Goal: Information Seeking & Learning: Compare options

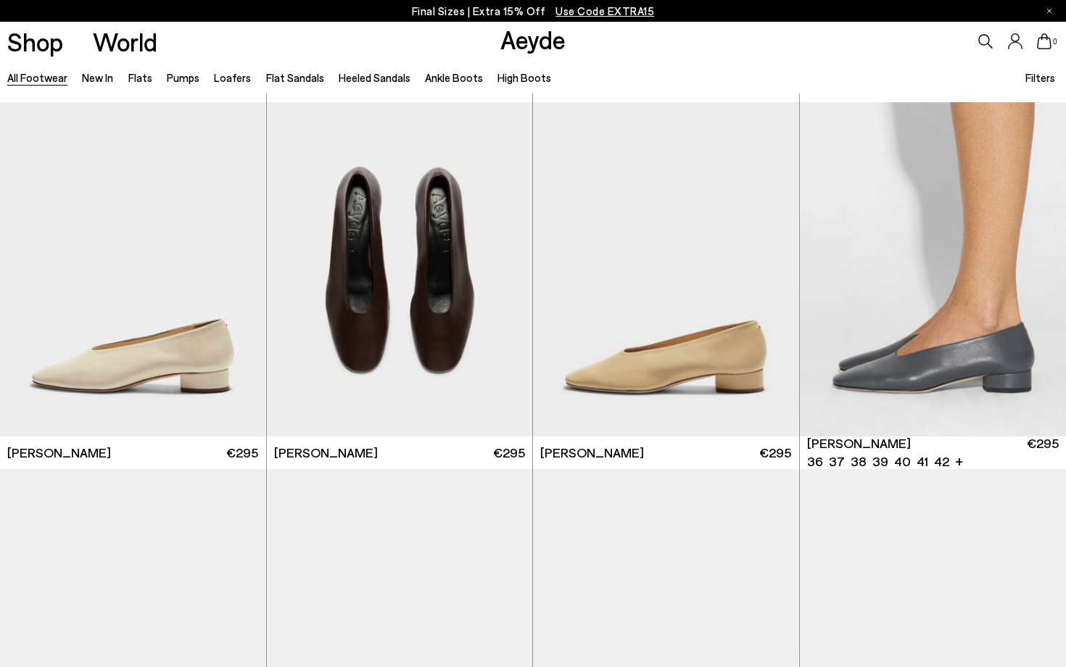
scroll to position [7690, 0]
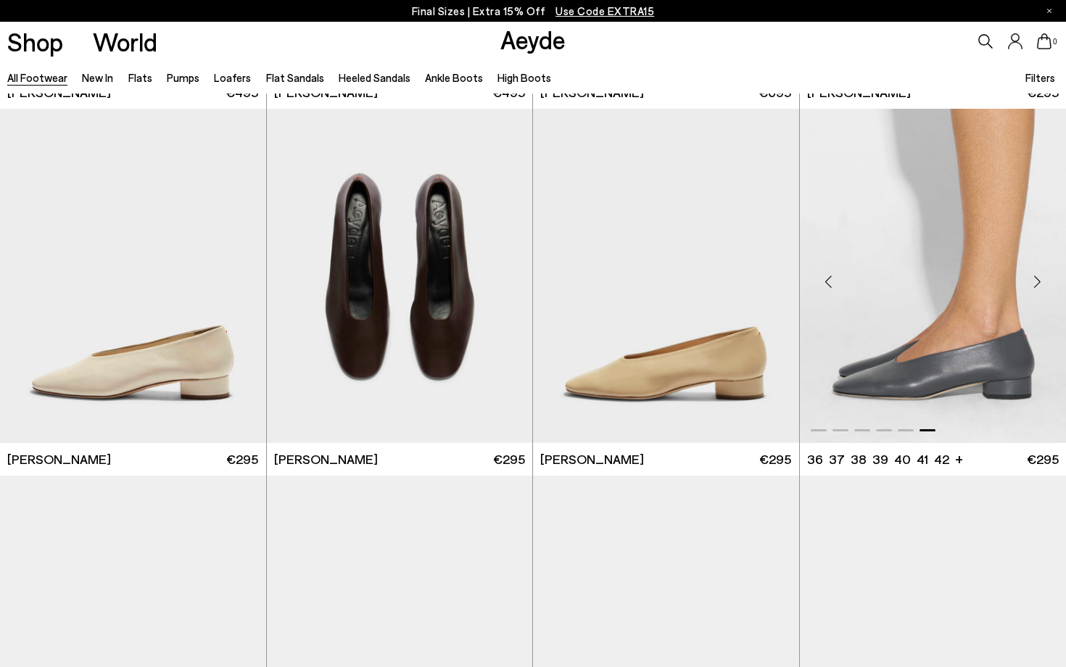
click at [1034, 283] on div "Next slide" at bounding box center [1038, 282] width 44 height 44
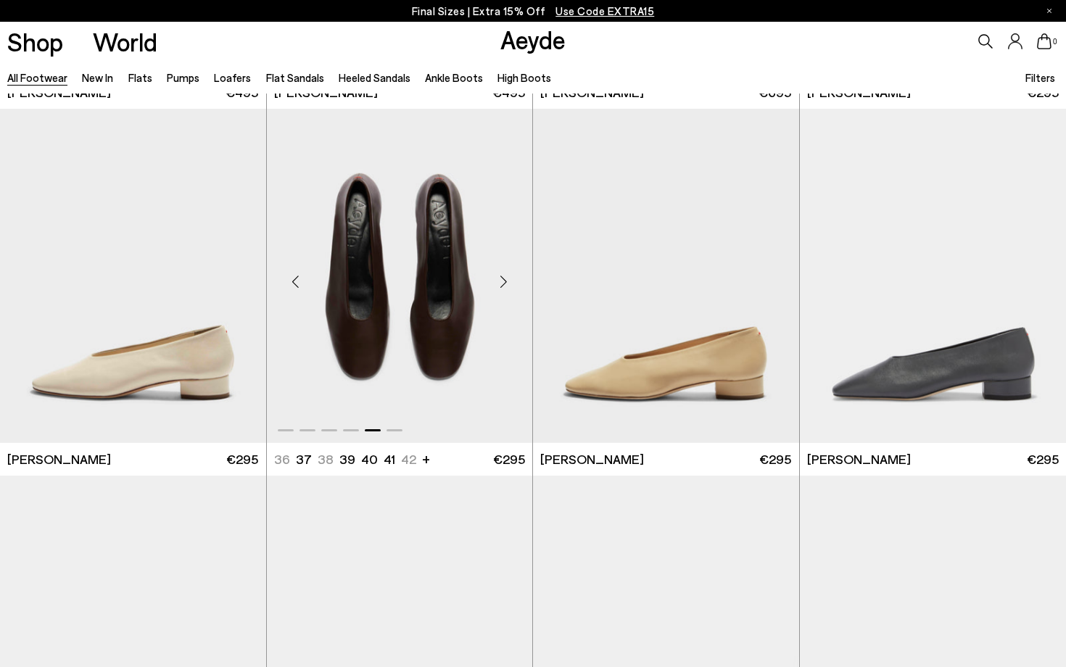
click at [298, 283] on div "Previous slide" at bounding box center [296, 282] width 44 height 44
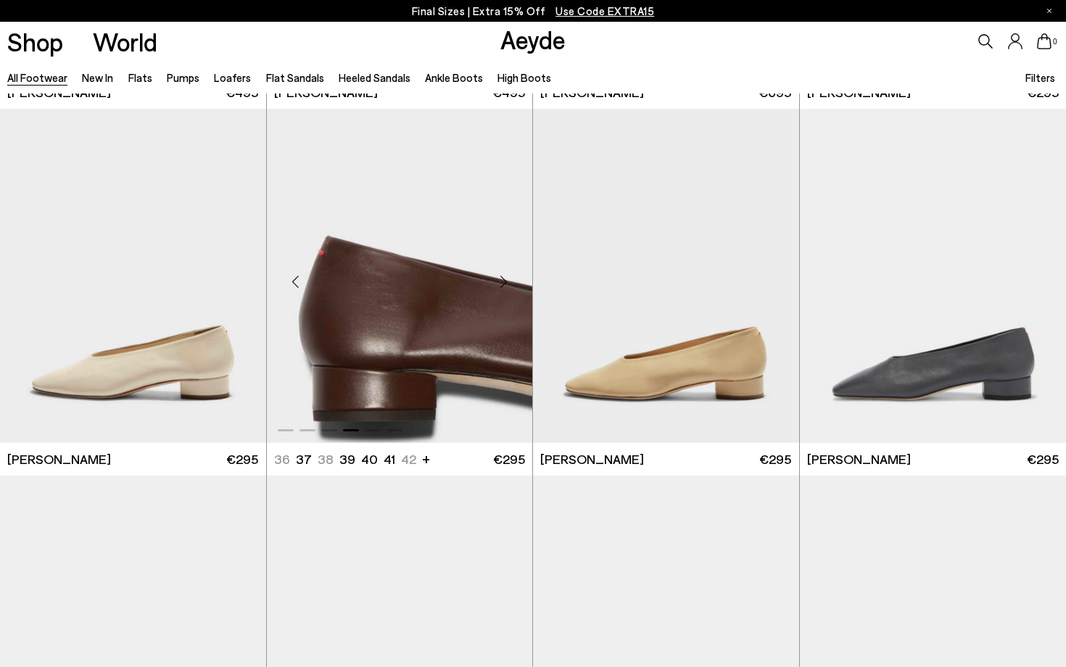
click at [298, 283] on div "Previous slide" at bounding box center [296, 282] width 44 height 44
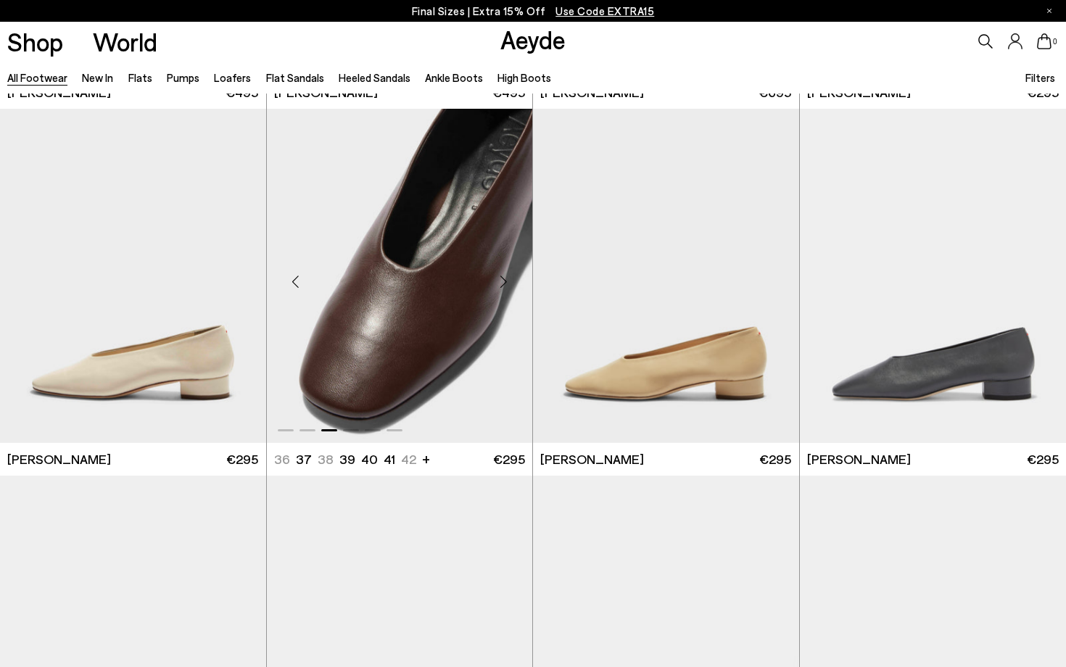
click at [298, 283] on div "Previous slide" at bounding box center [296, 282] width 44 height 44
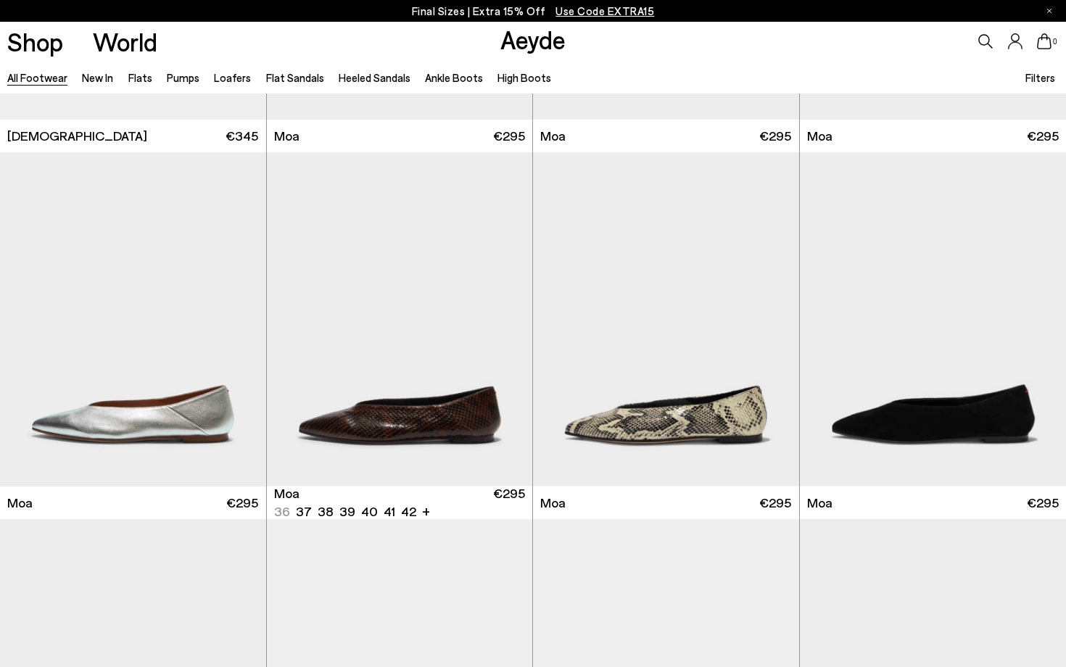
scroll to position [6107, 0]
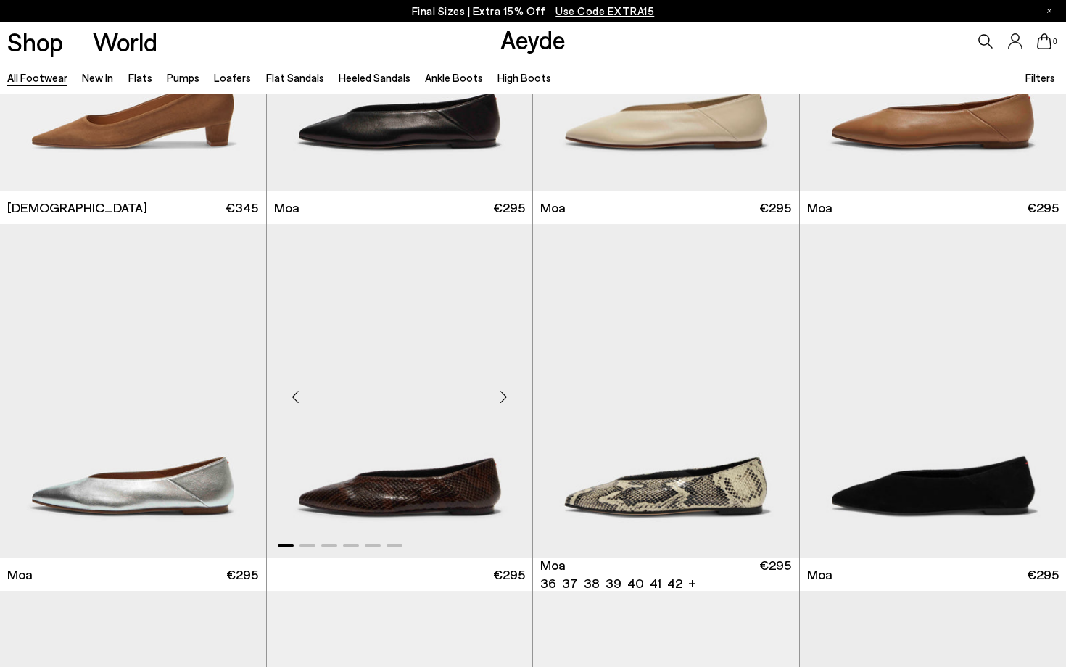
click at [504, 395] on div "Next slide" at bounding box center [504, 397] width 44 height 44
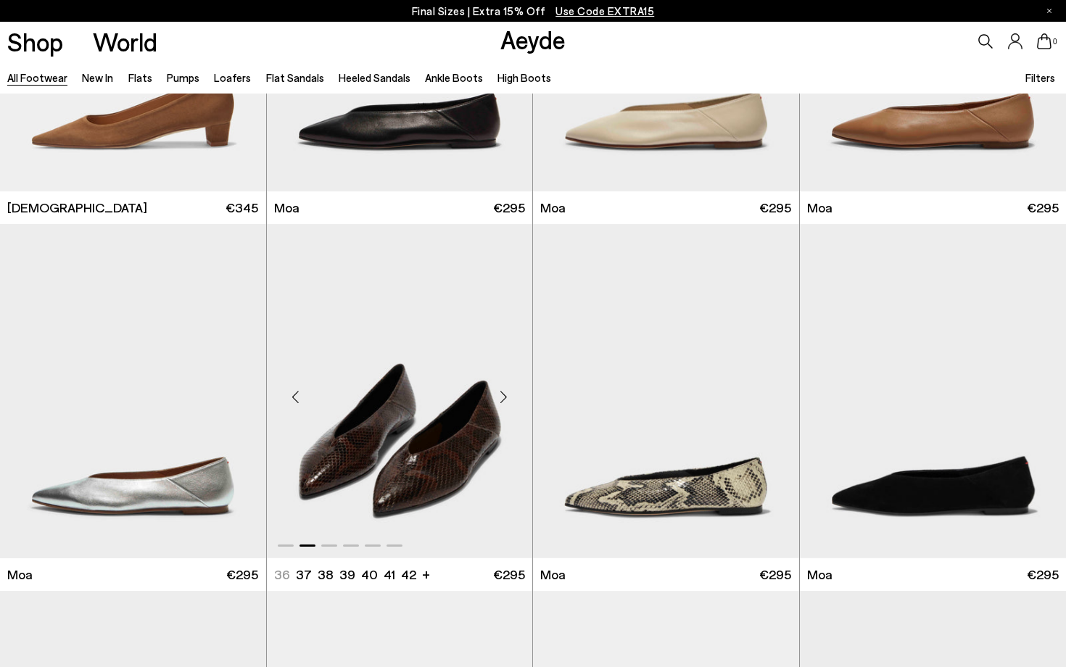
click at [499, 394] on div "Next slide" at bounding box center [504, 397] width 44 height 44
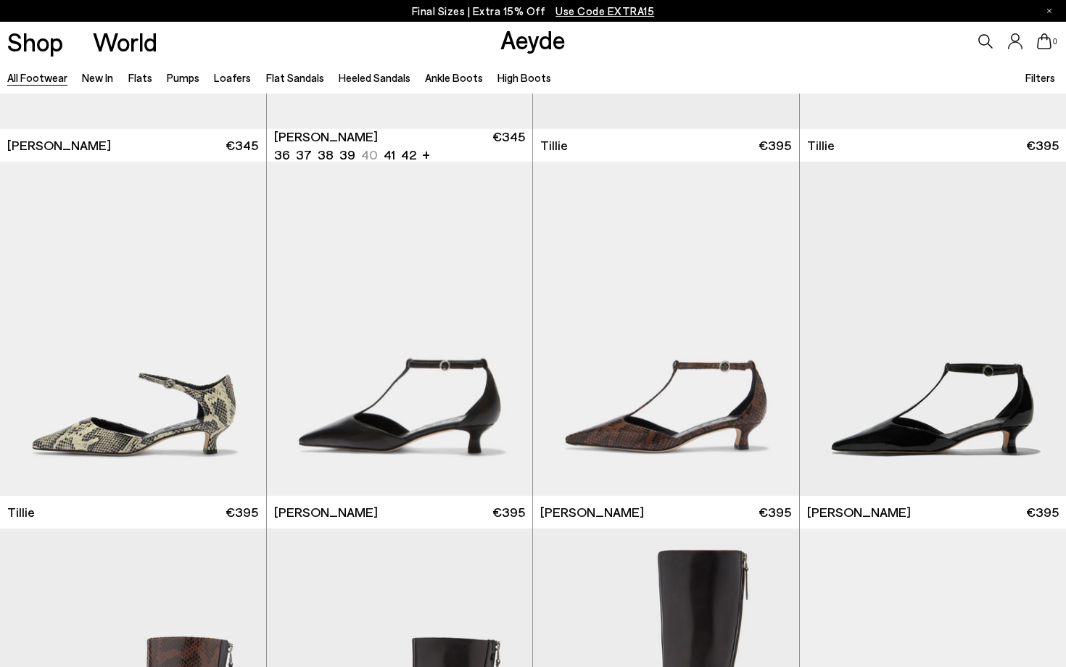
scroll to position [3712, 0]
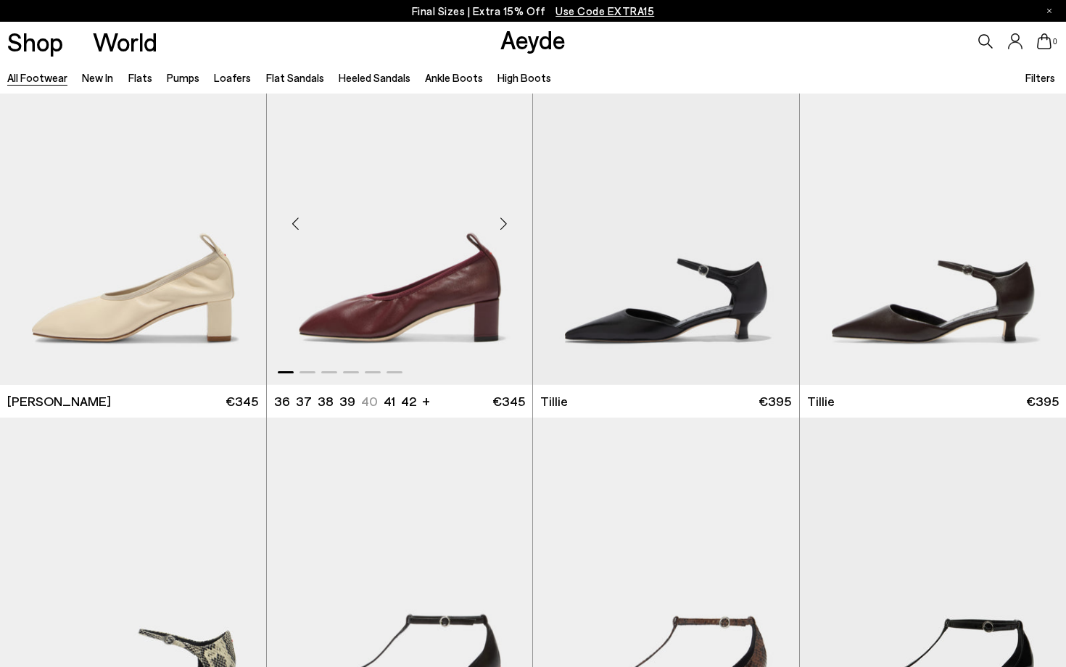
click at [505, 229] on div "Next slide" at bounding box center [504, 224] width 44 height 44
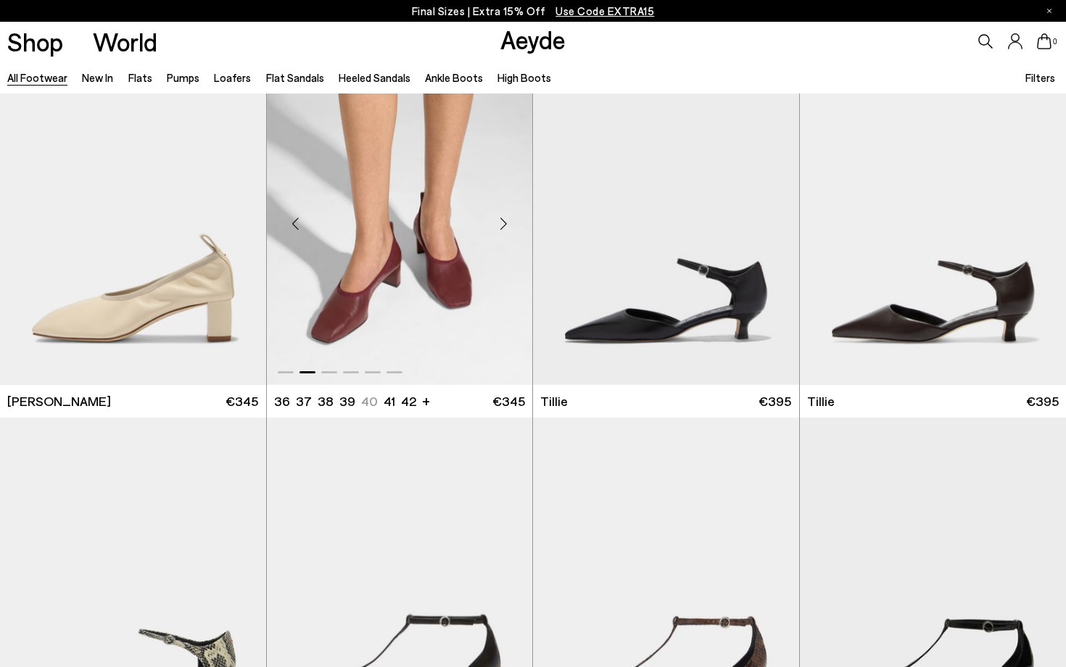
click at [505, 229] on div "Next slide" at bounding box center [504, 224] width 44 height 44
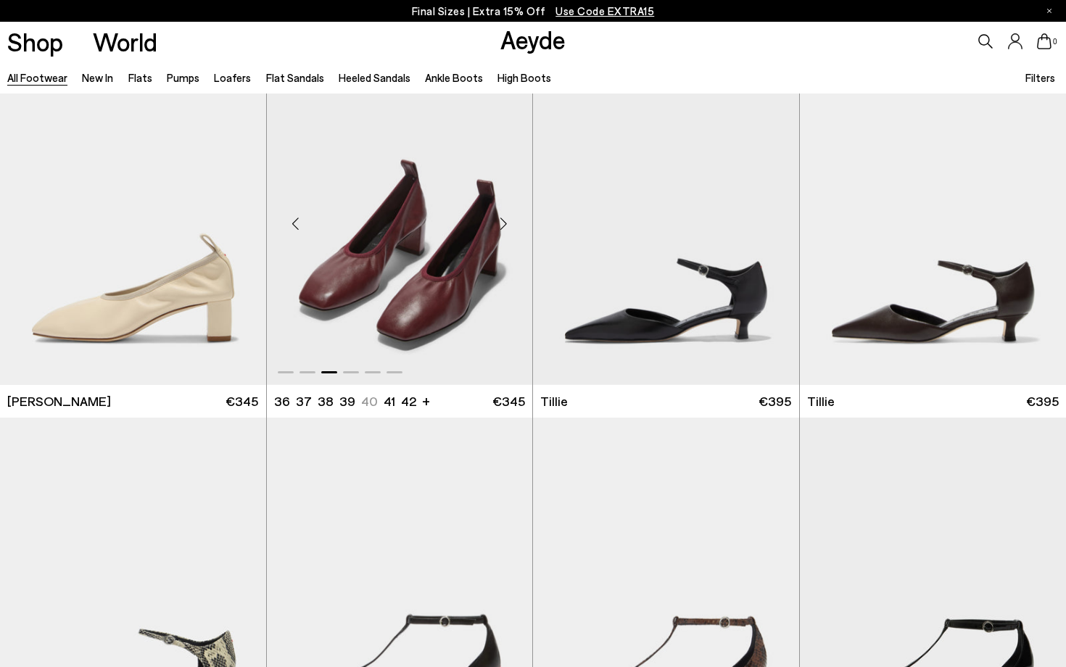
click at [505, 229] on div "Next slide" at bounding box center [504, 224] width 44 height 44
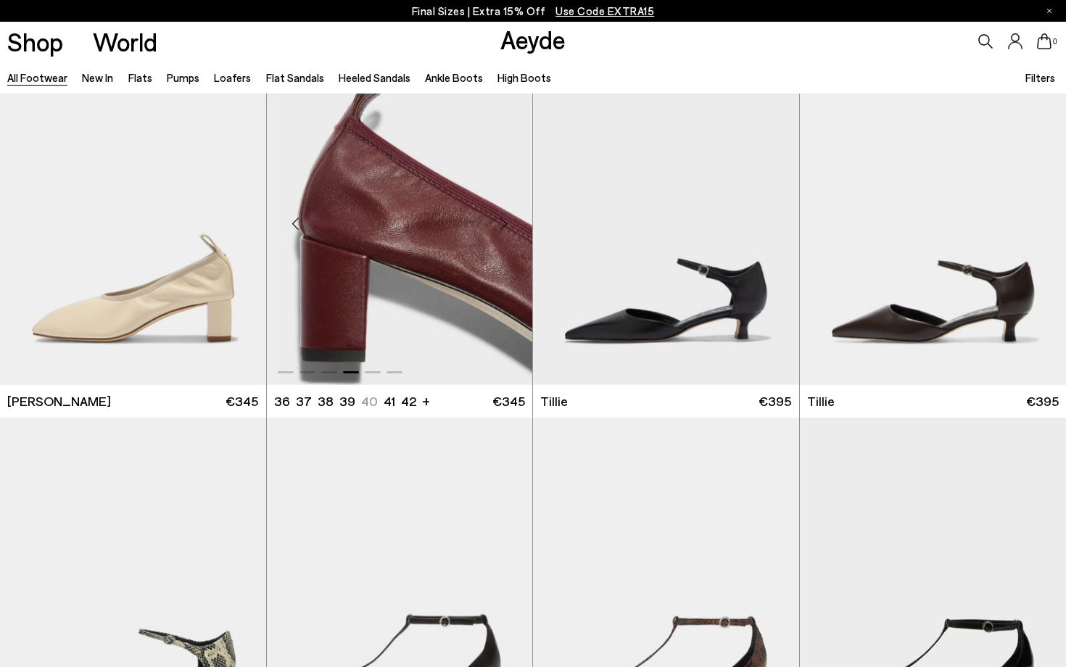
click at [505, 229] on div "Next slide" at bounding box center [504, 224] width 44 height 44
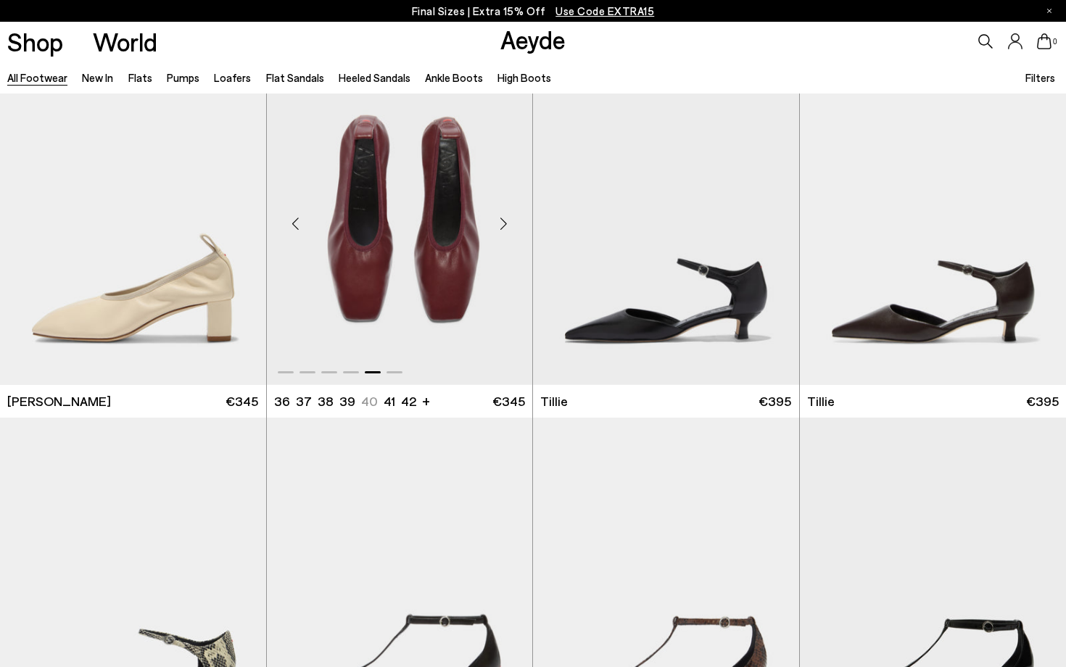
click at [294, 230] on div "Previous slide" at bounding box center [296, 224] width 44 height 44
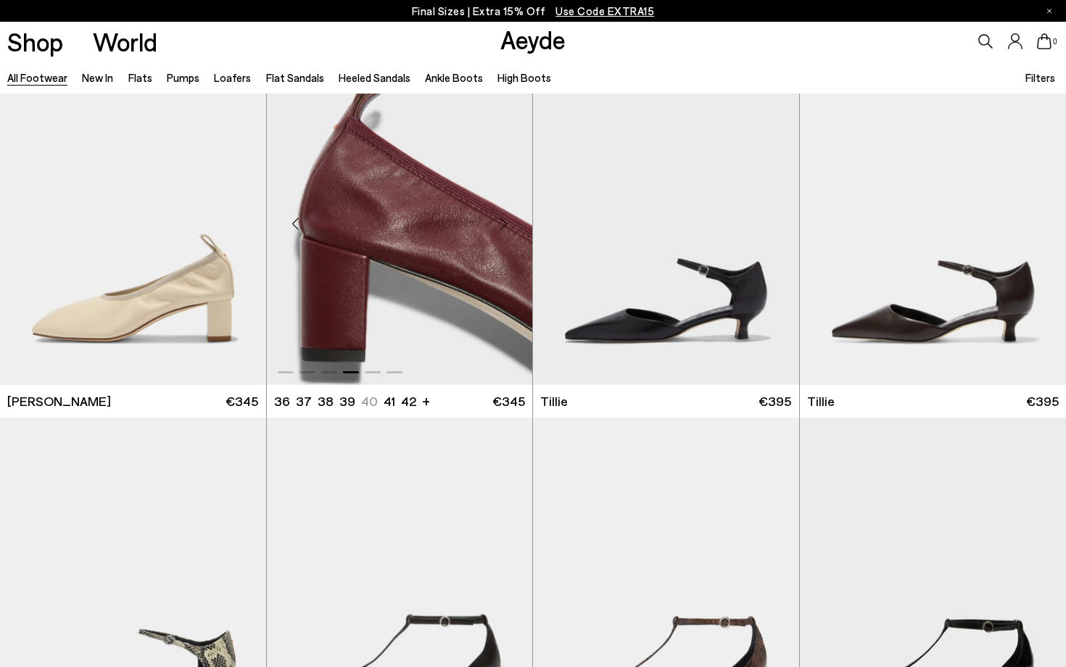
click at [296, 230] on div "Previous slide" at bounding box center [296, 224] width 44 height 44
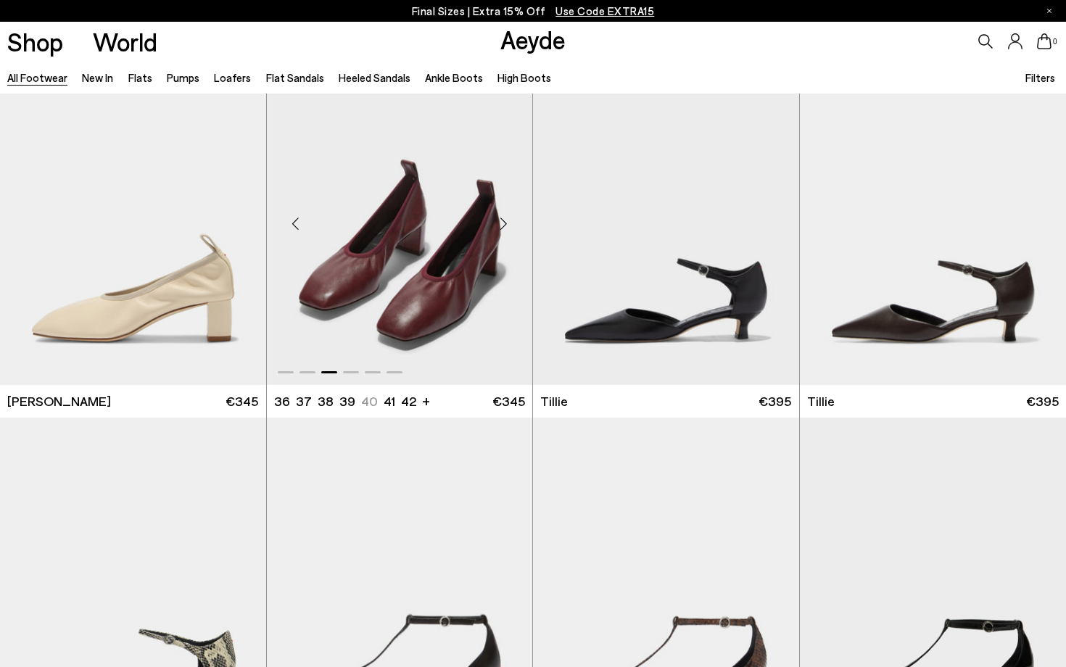
click at [296, 230] on div "Previous slide" at bounding box center [296, 224] width 44 height 44
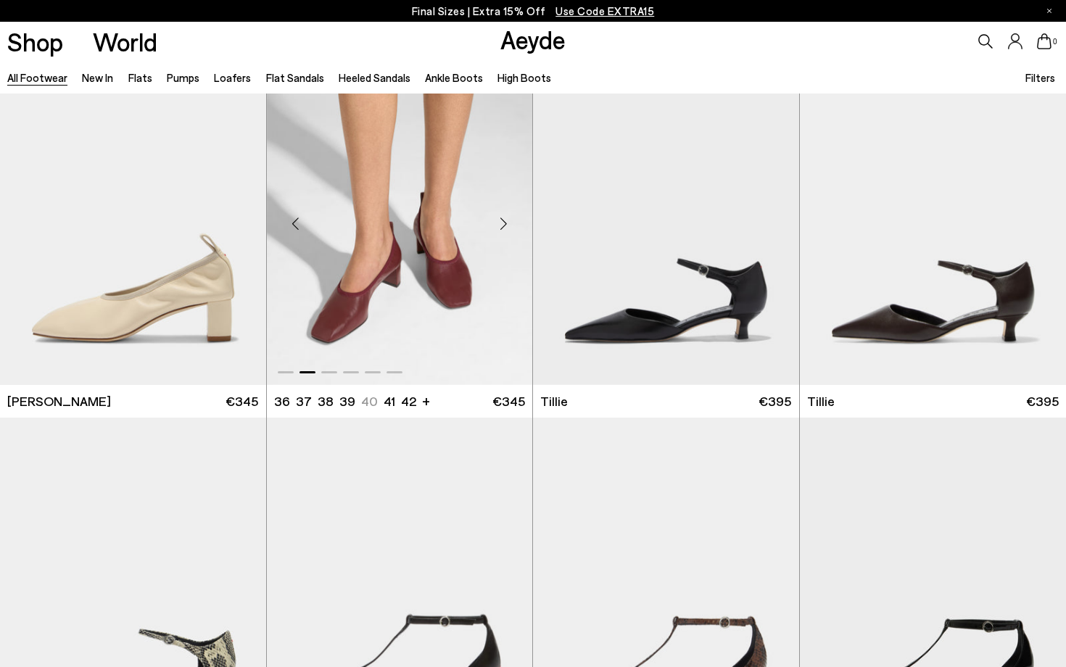
click at [292, 226] on div "Previous slide" at bounding box center [296, 224] width 44 height 44
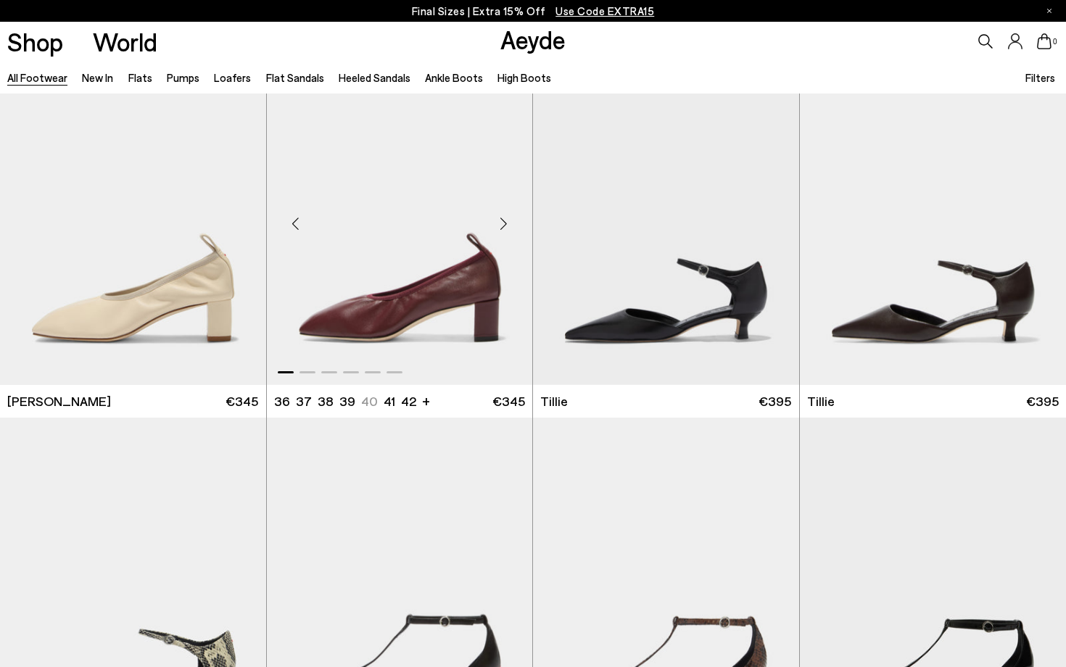
click at [500, 226] on div "Next slide" at bounding box center [504, 224] width 44 height 44
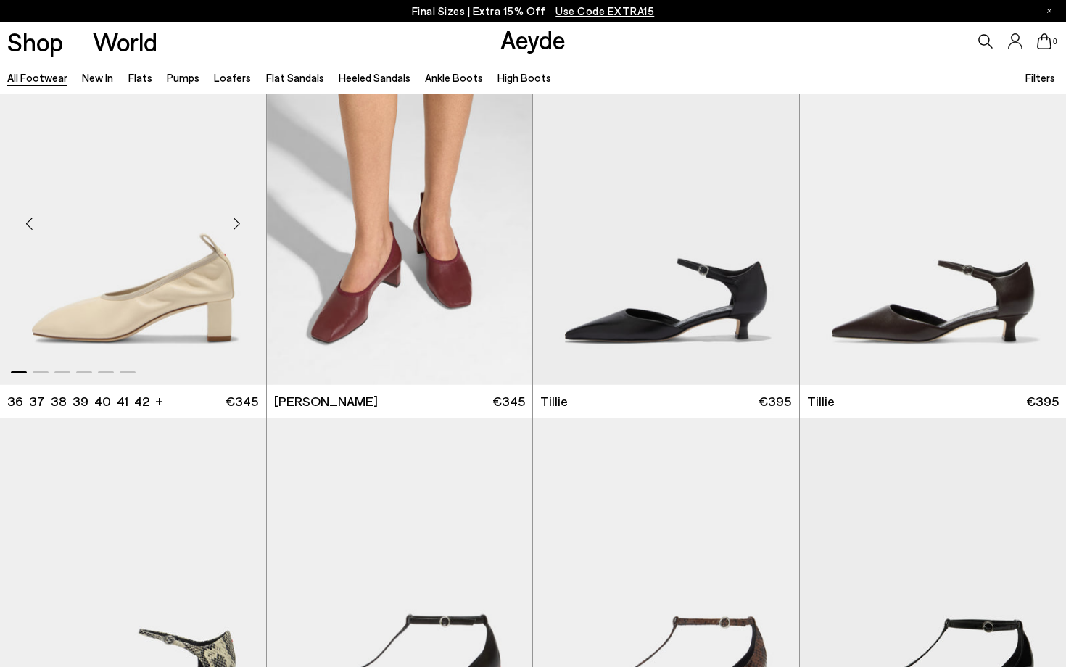
click at [227, 229] on div "Next slide" at bounding box center [237, 224] width 44 height 44
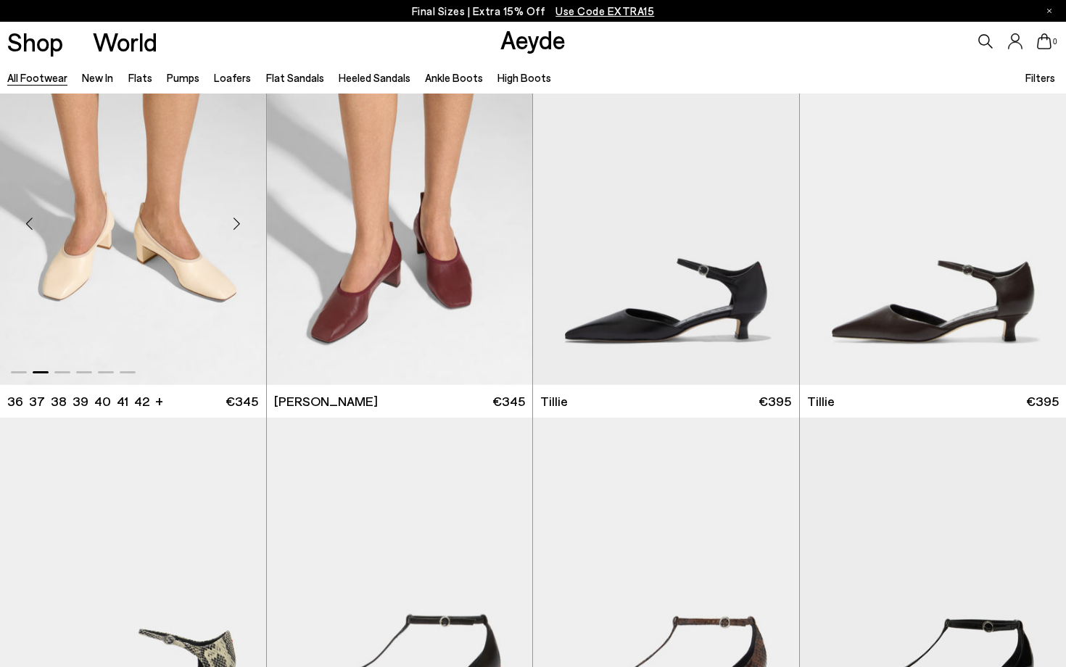
click at [235, 225] on div "Next slide" at bounding box center [237, 224] width 44 height 44
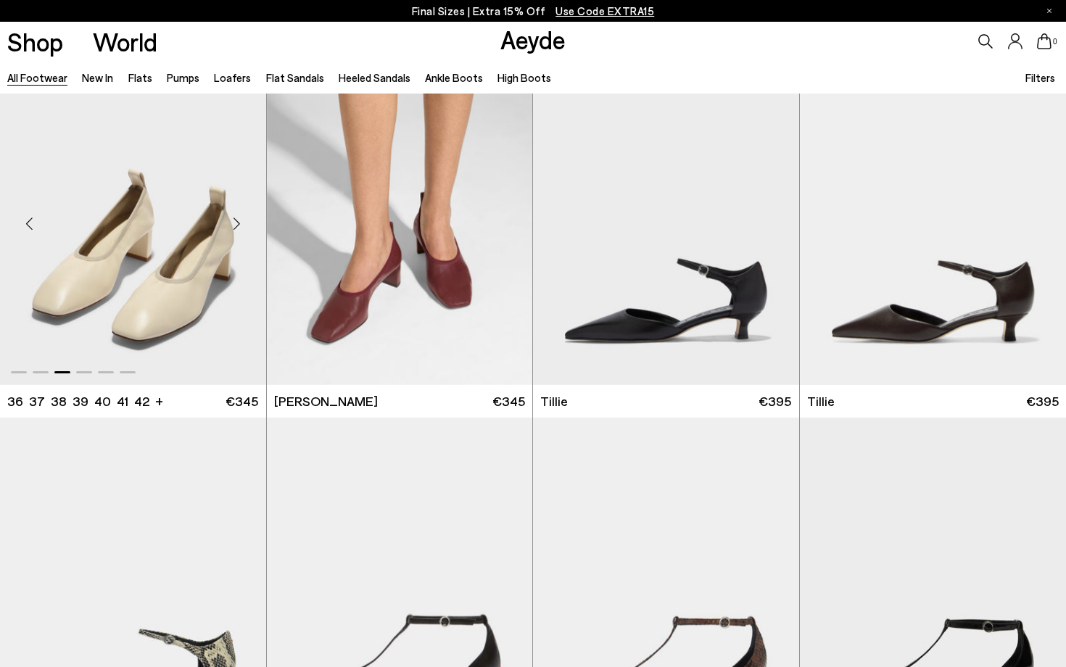
click at [235, 225] on div "Next slide" at bounding box center [237, 224] width 44 height 44
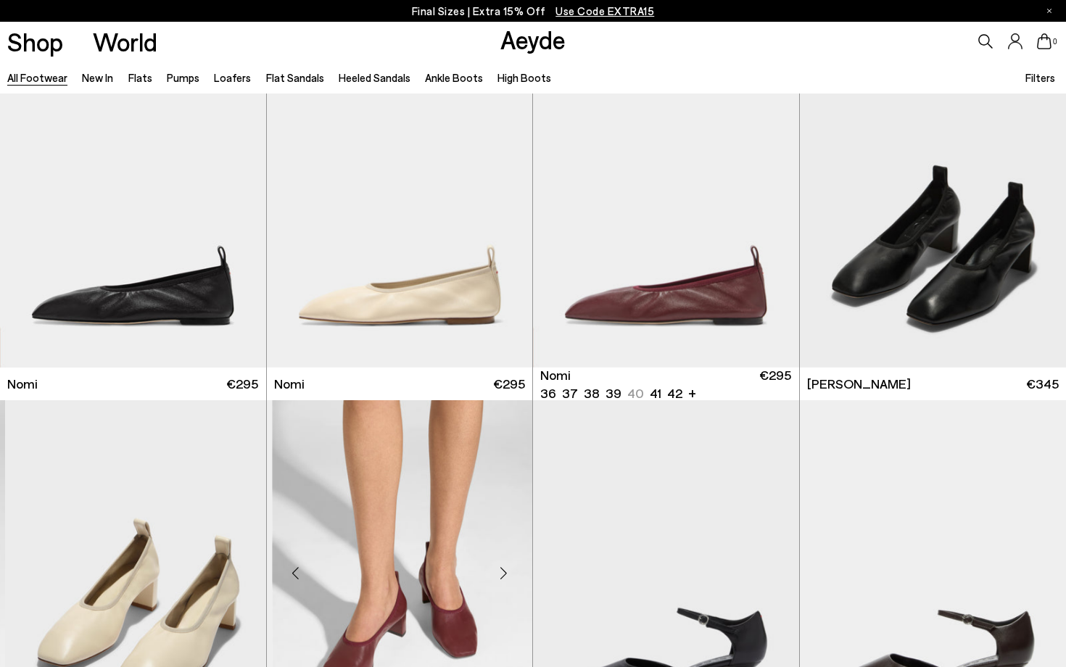
scroll to position [3360, 0]
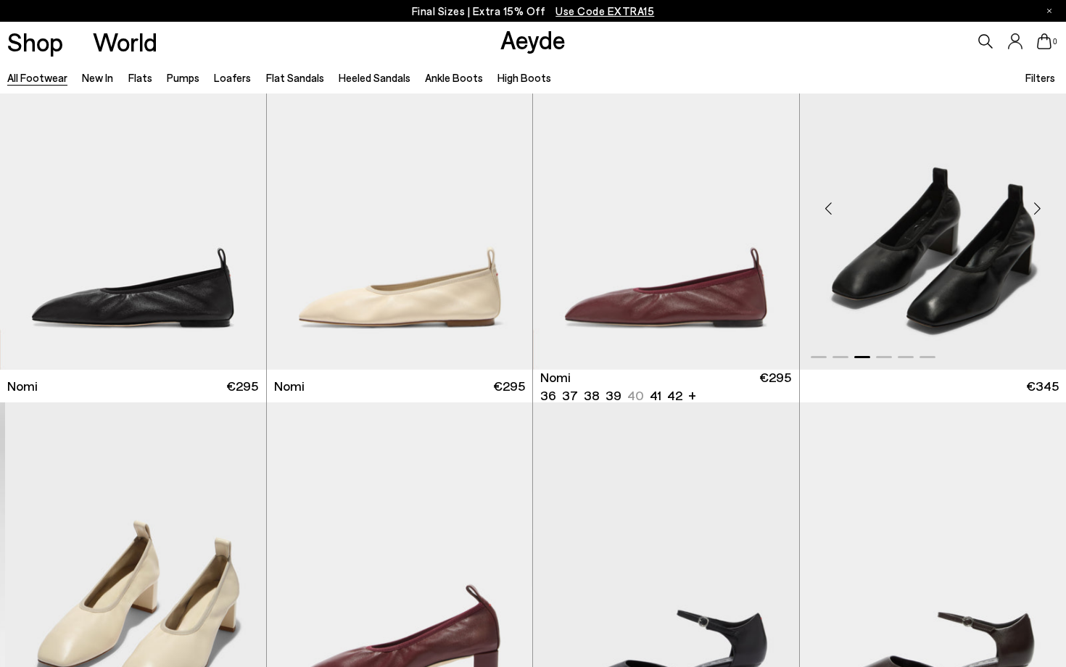
click at [837, 238] on img "3 / 6" at bounding box center [933, 203] width 267 height 334
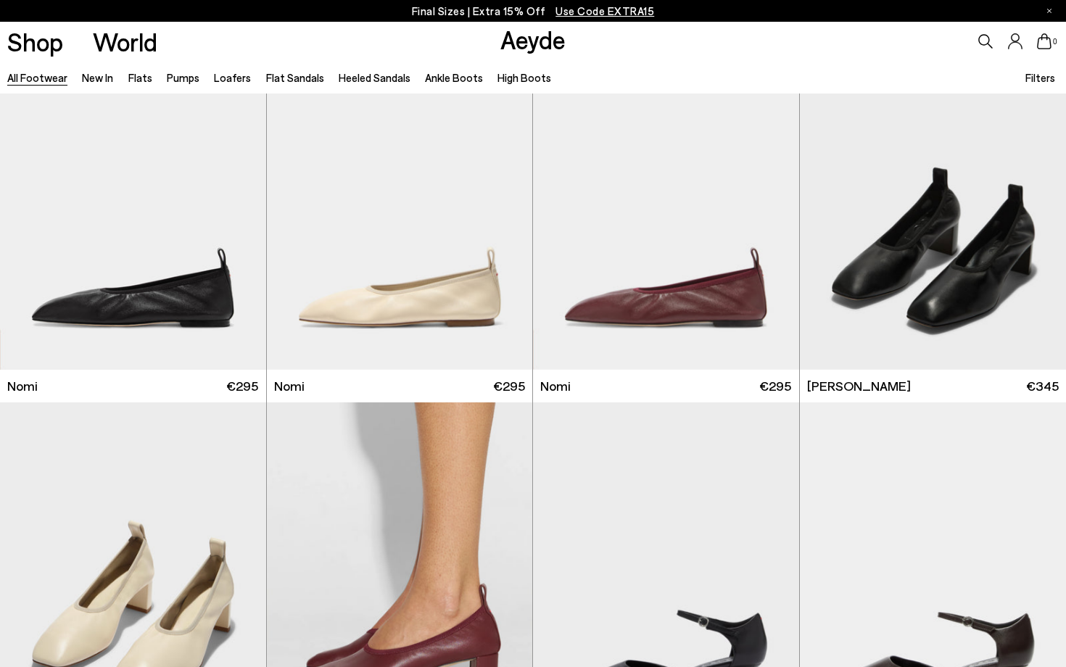
scroll to position [3359, 0]
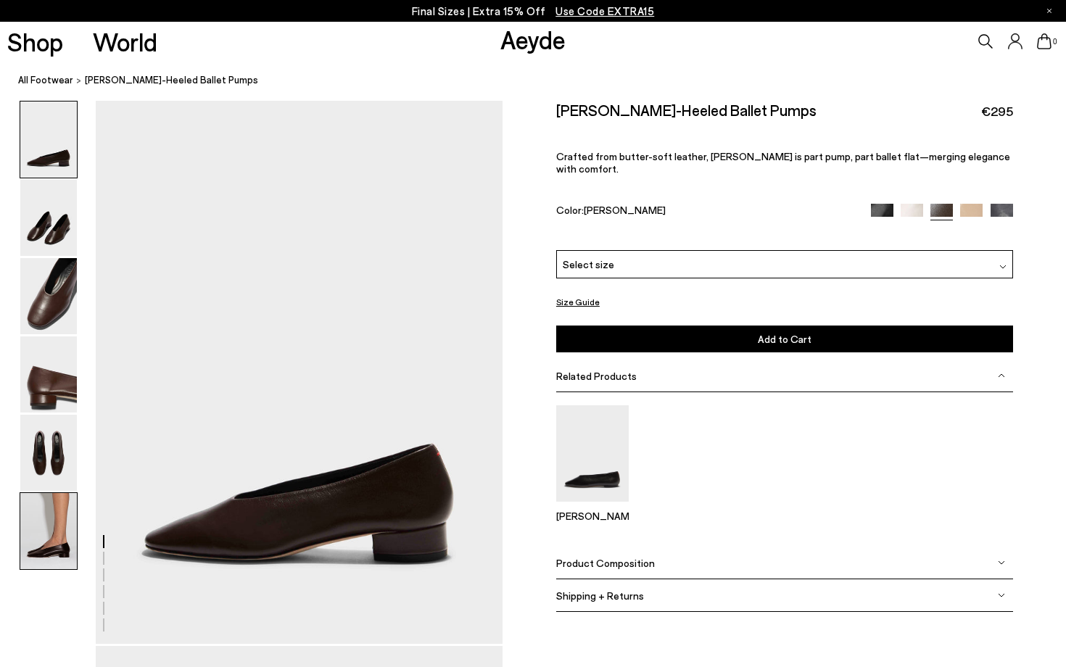
click at [58, 523] on img at bounding box center [48, 531] width 57 height 76
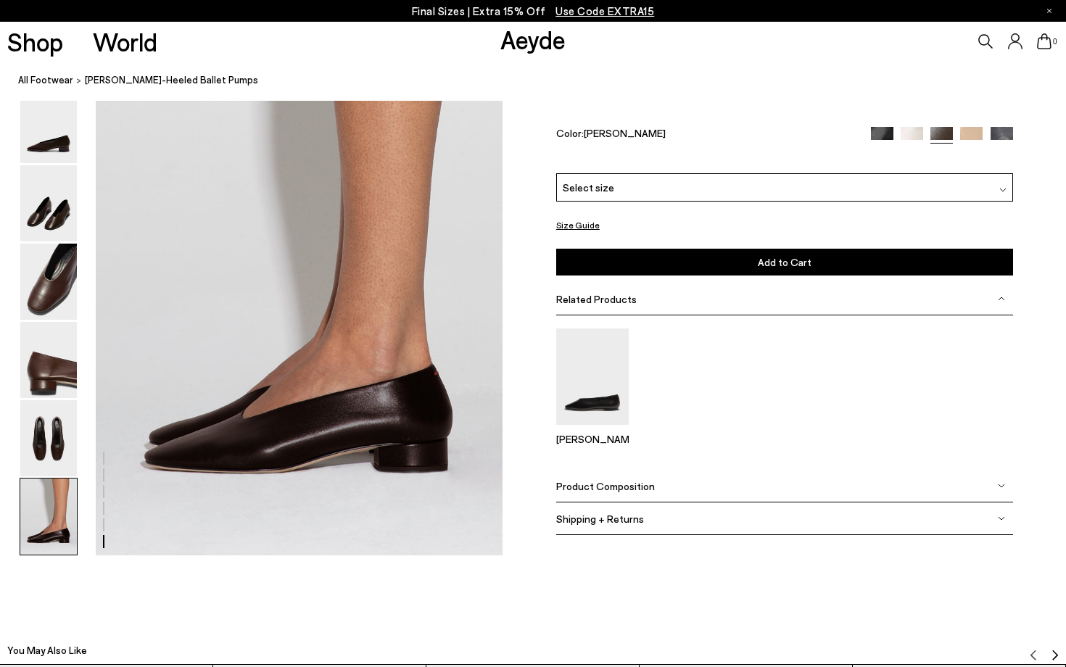
scroll to position [2827, 0]
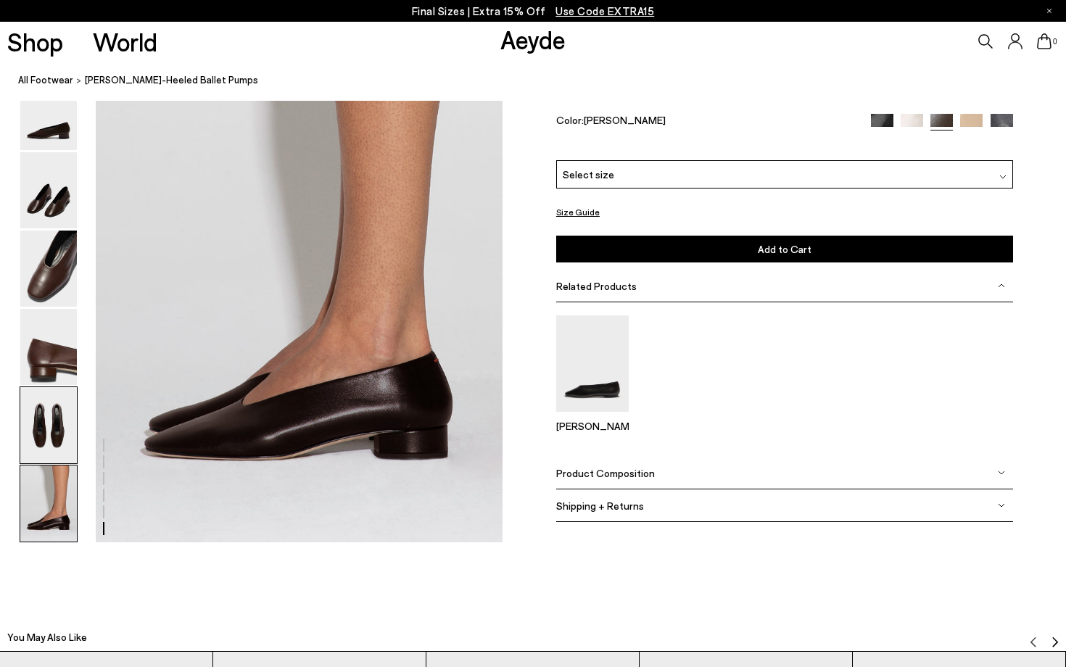
click at [51, 414] on img at bounding box center [48, 425] width 57 height 76
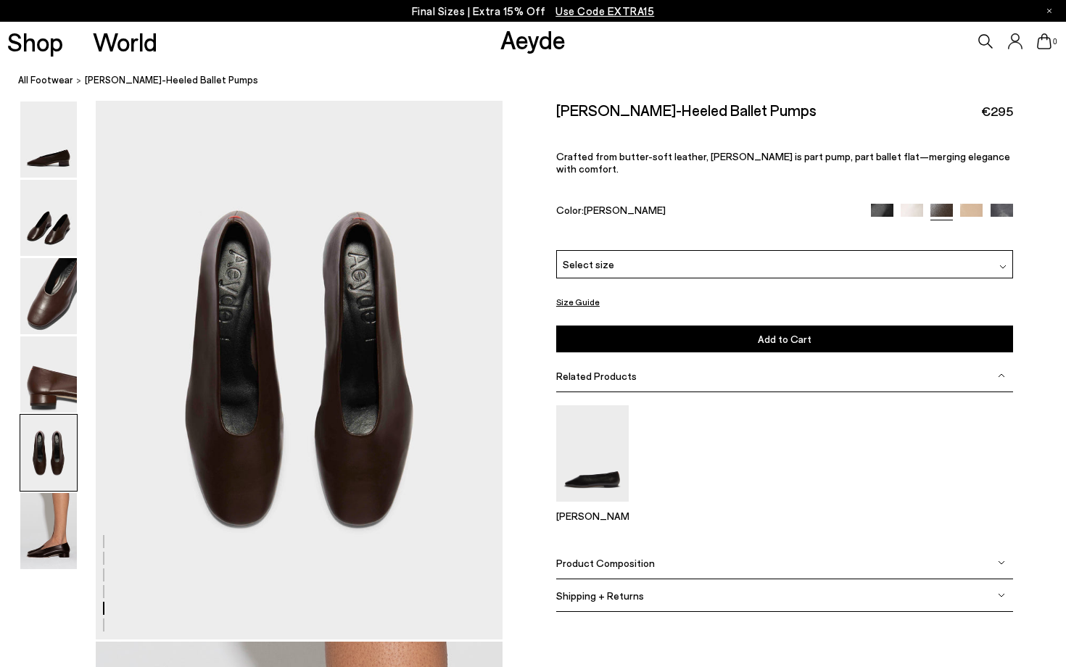
scroll to position [2182, 0]
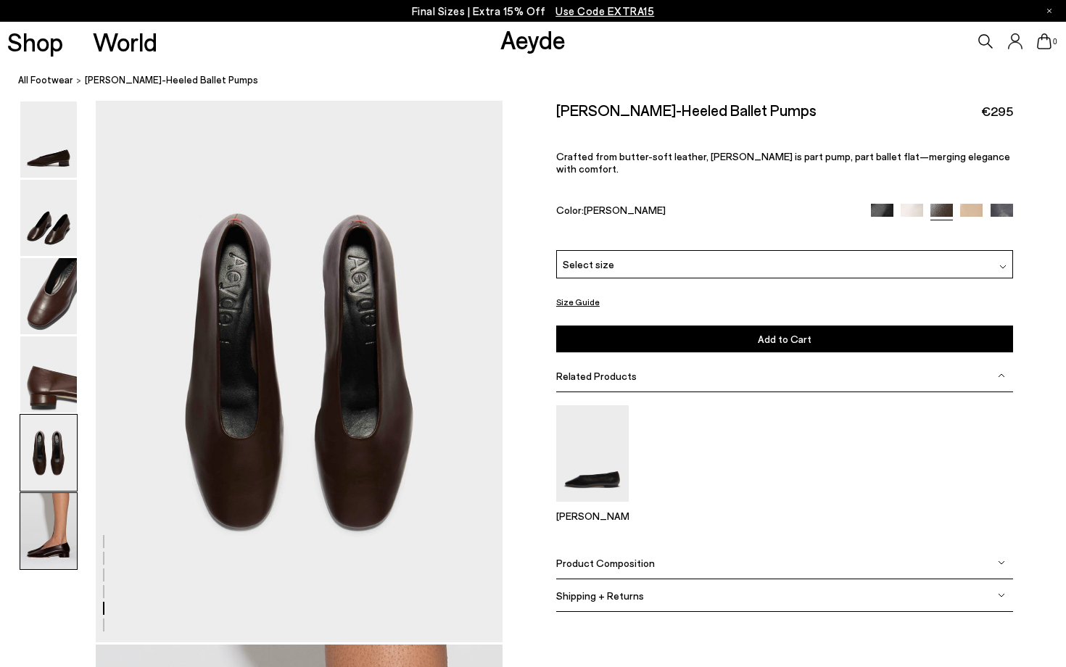
click at [49, 535] on img at bounding box center [48, 531] width 57 height 76
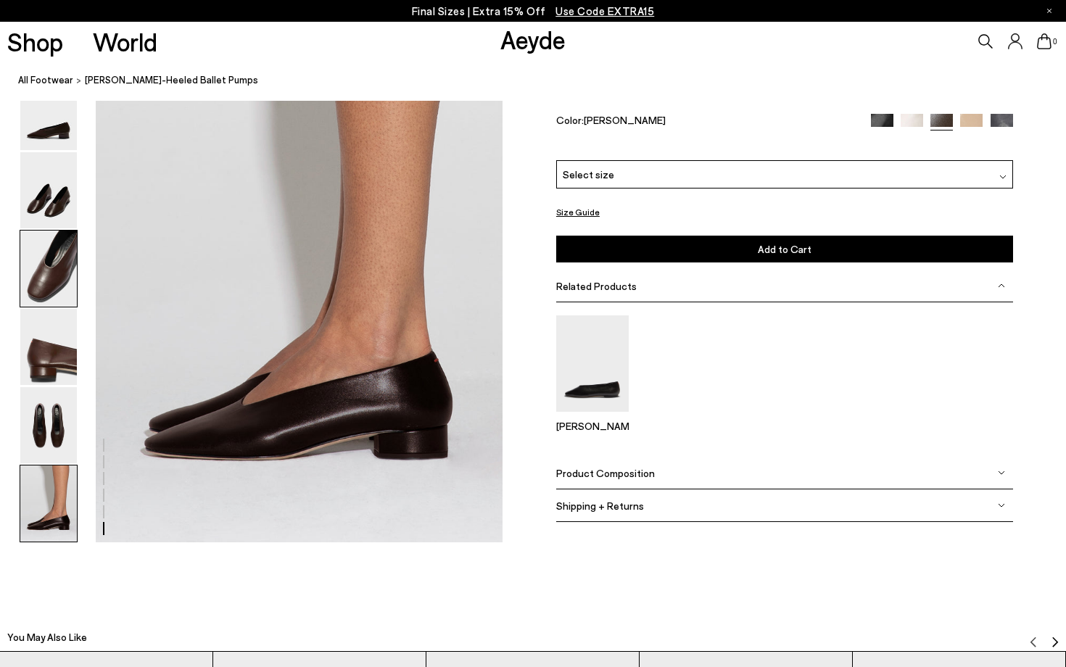
click at [60, 268] on img at bounding box center [48, 269] width 57 height 76
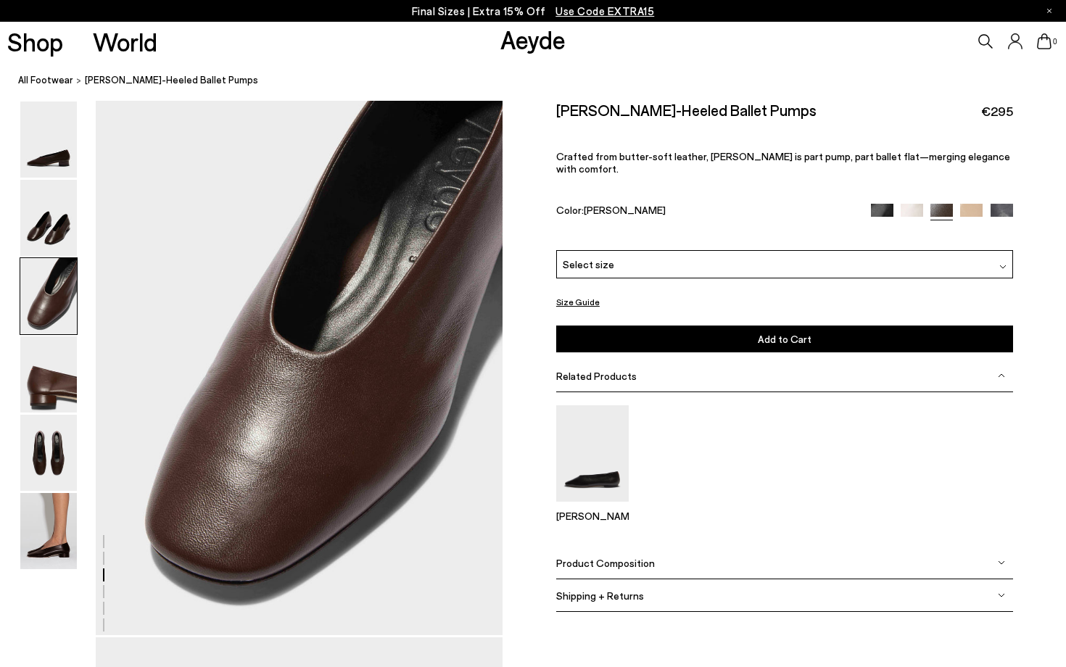
scroll to position [1092, 0]
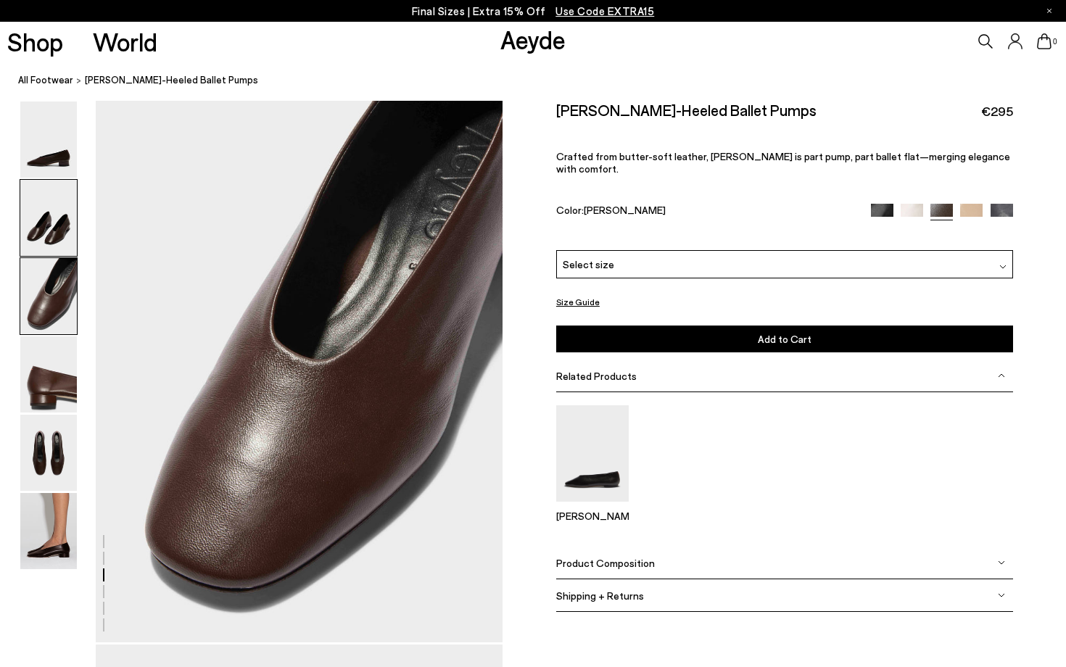
click at [72, 217] on img at bounding box center [48, 218] width 57 height 76
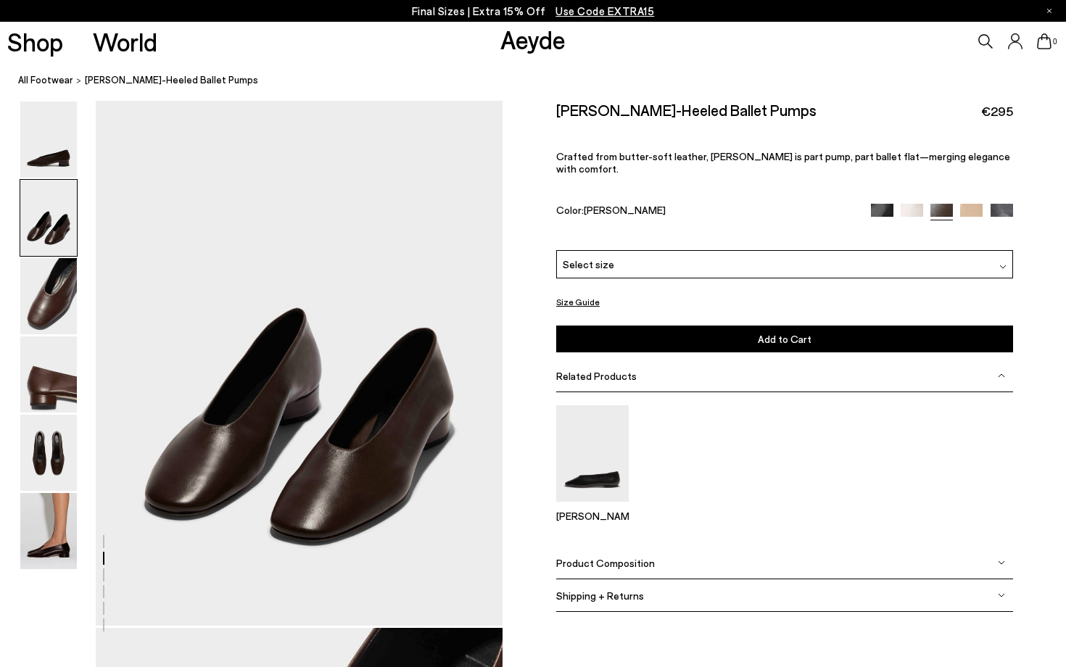
scroll to position [546, 0]
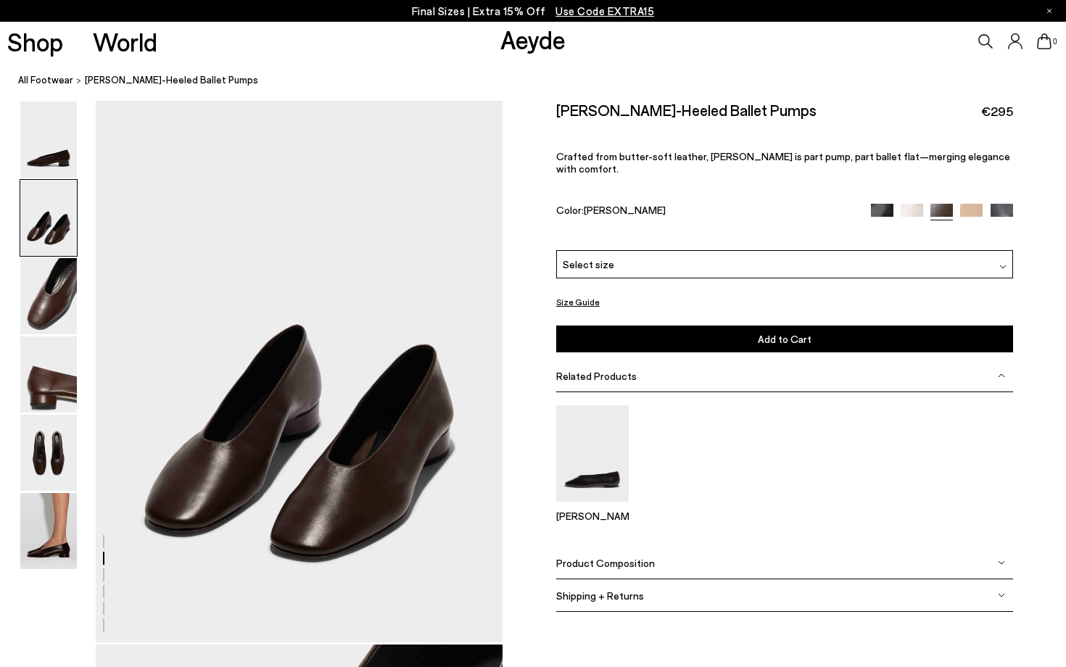
click at [49, 542] on img at bounding box center [48, 531] width 57 height 76
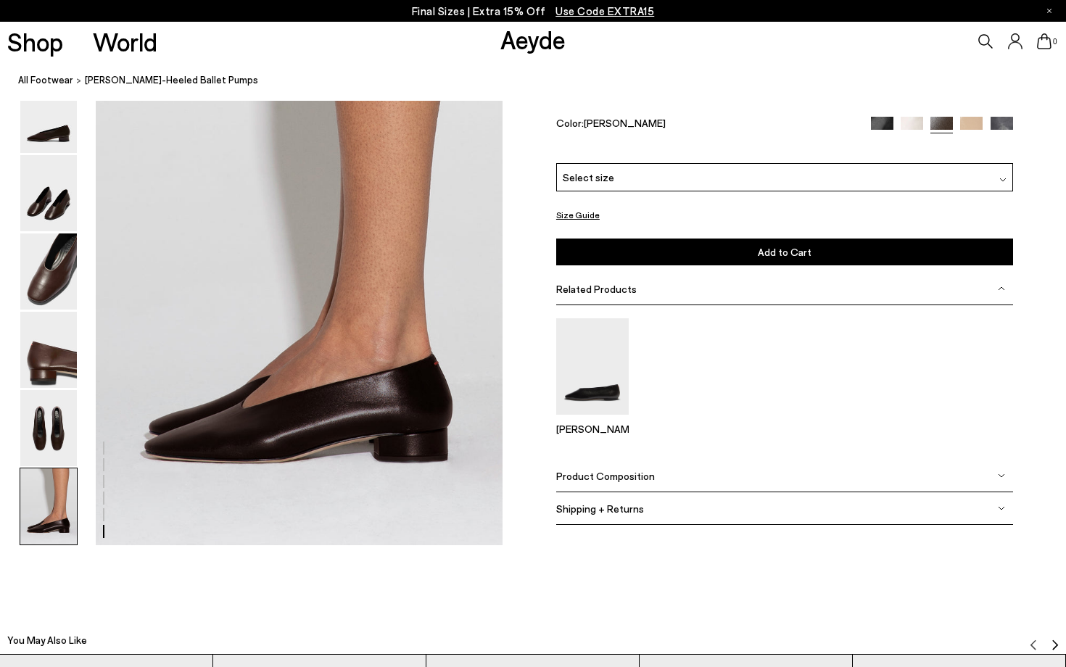
scroll to position [2827, 0]
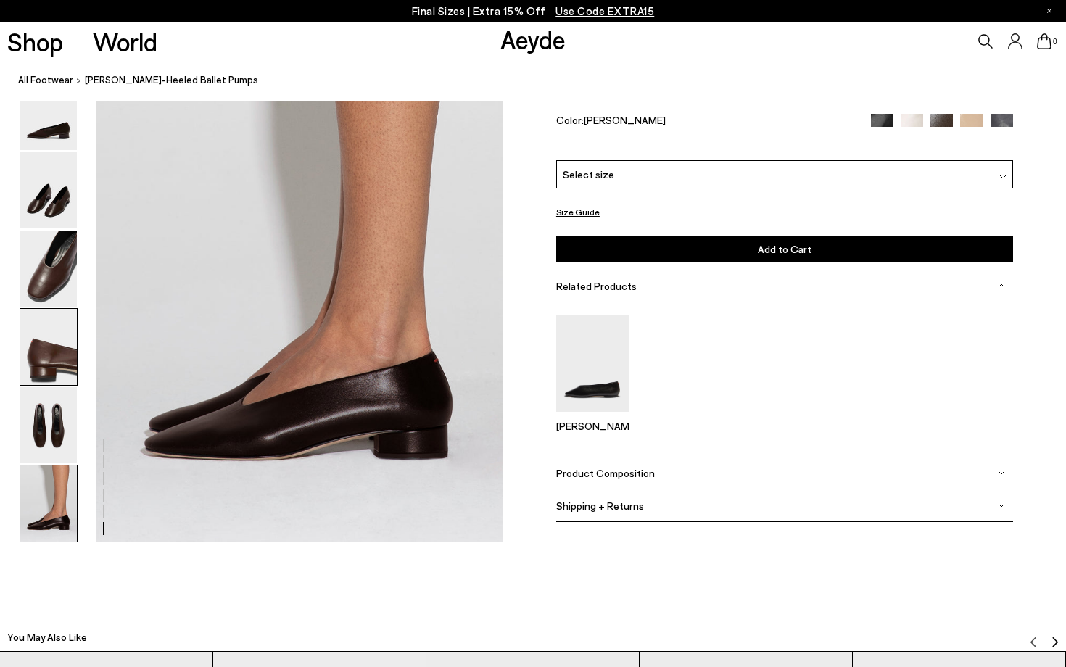
click at [47, 380] on img at bounding box center [48, 347] width 57 height 76
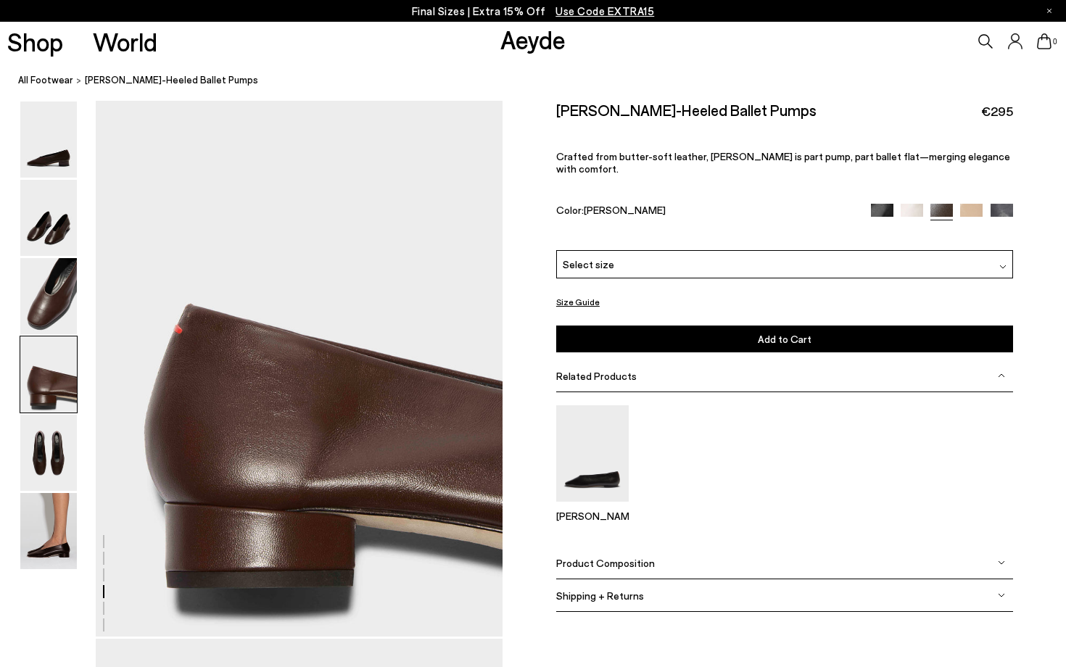
scroll to position [1637, 0]
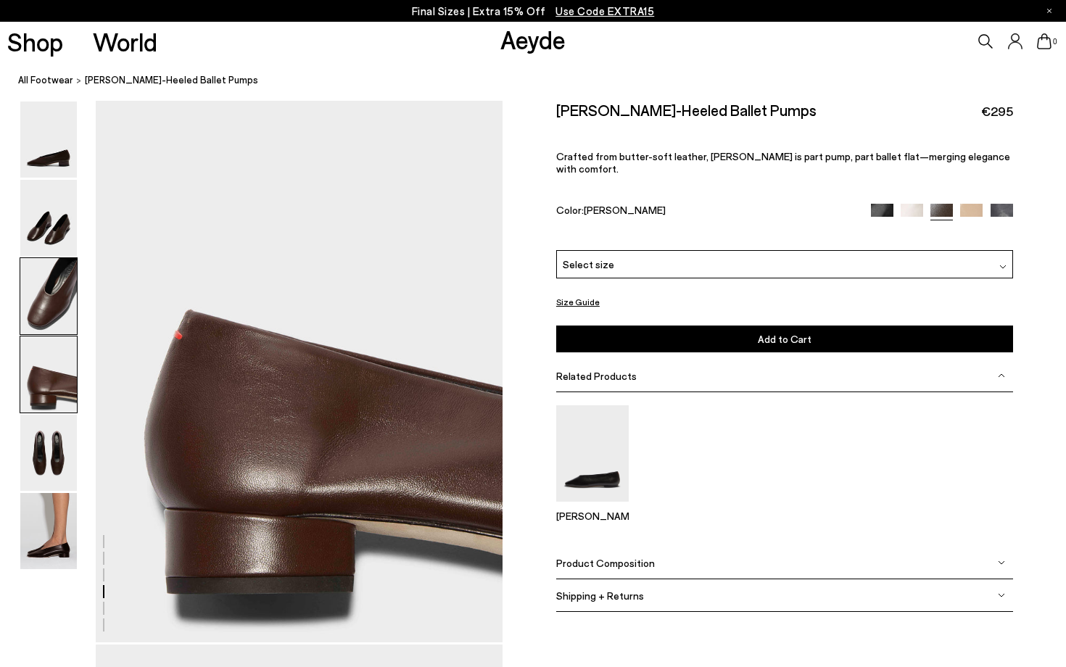
click at [41, 276] on img at bounding box center [48, 296] width 57 height 76
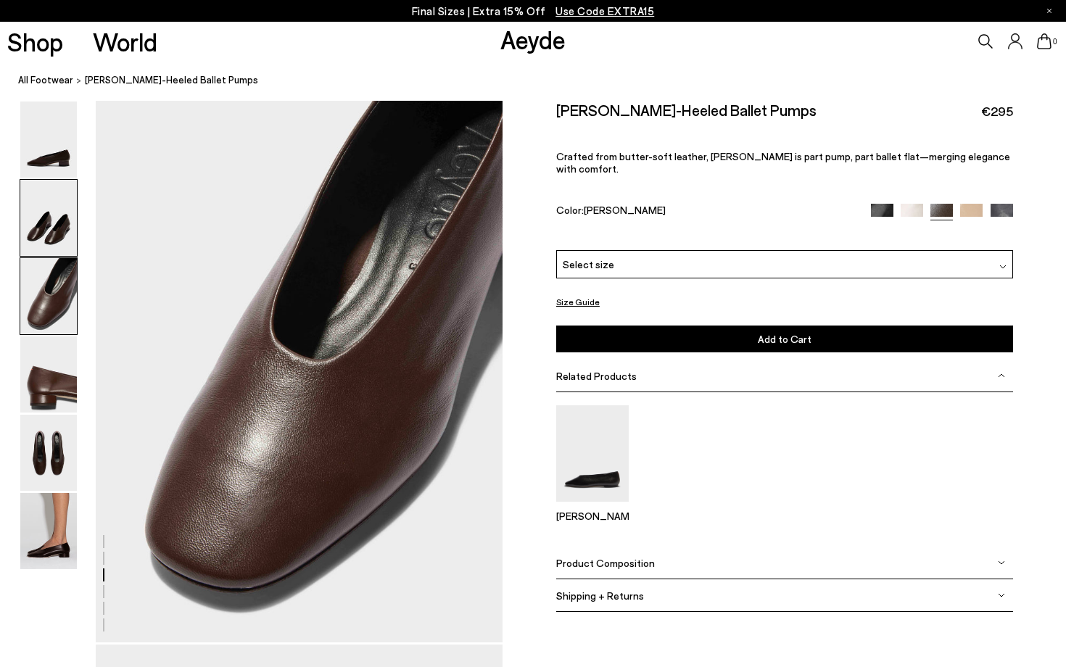
click at [48, 233] on img at bounding box center [48, 218] width 57 height 76
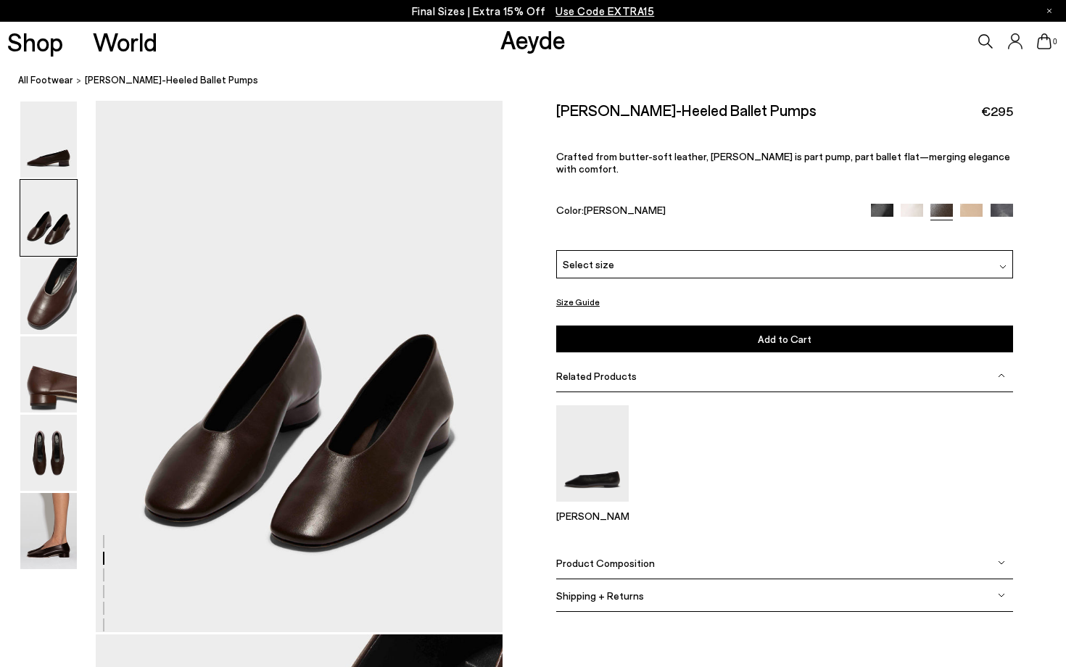
scroll to position [546, 0]
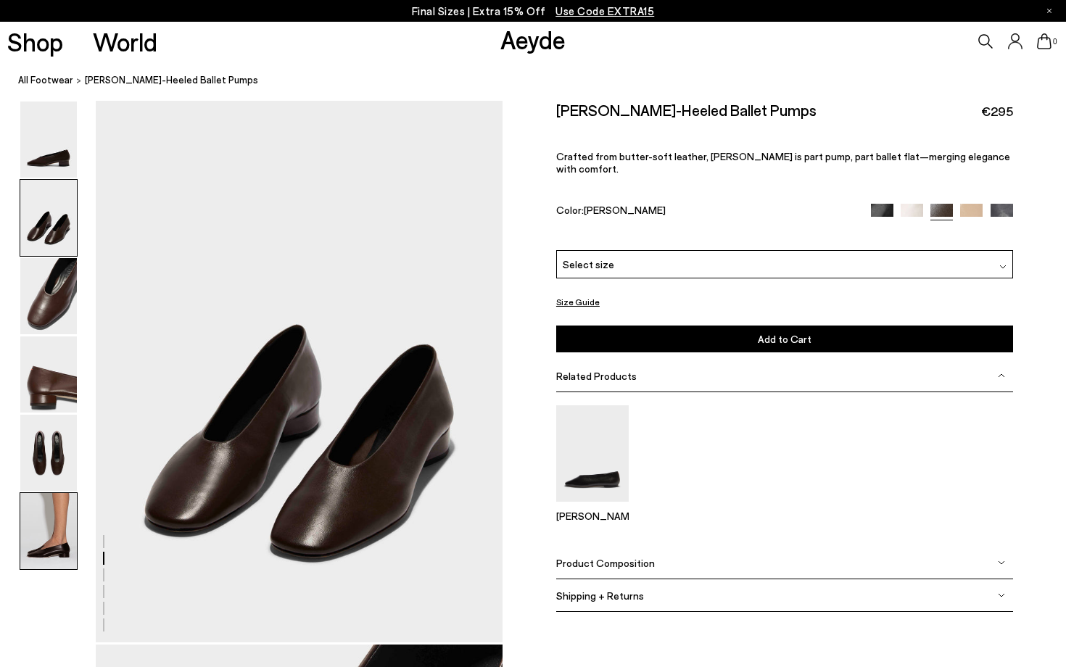
click at [53, 509] on img at bounding box center [48, 531] width 57 height 76
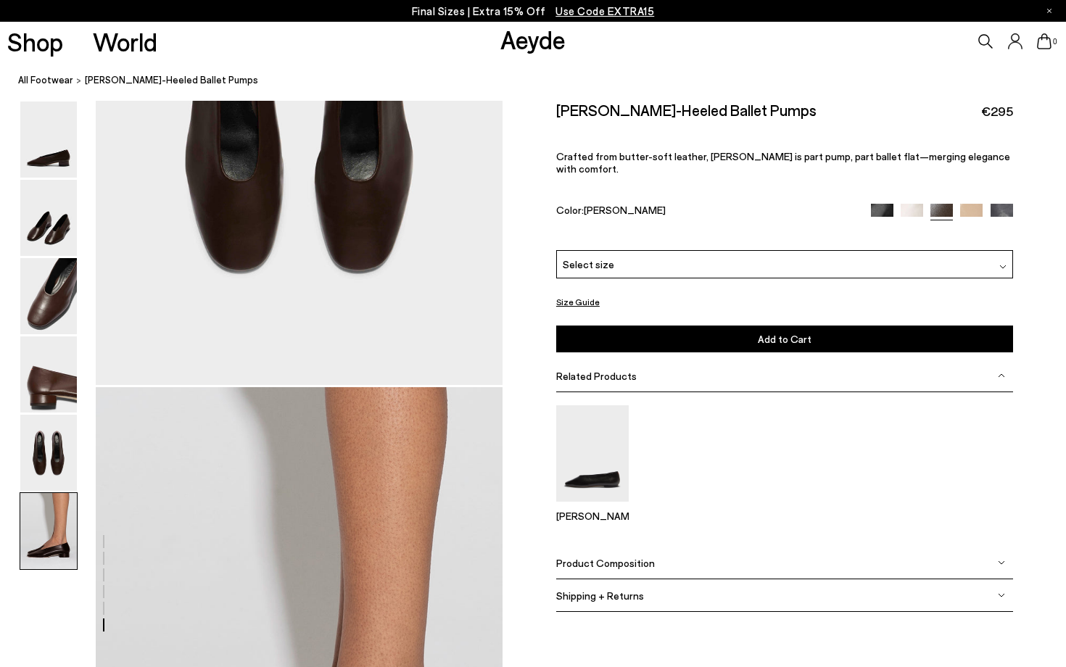
scroll to position [2827, 0]
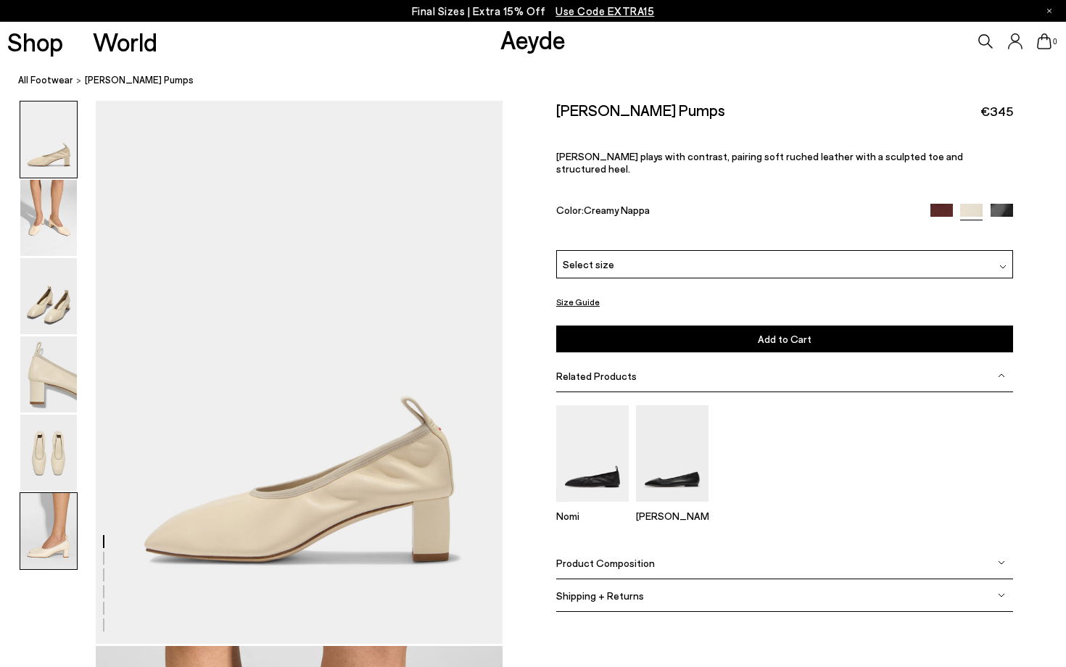
click at [71, 554] on img at bounding box center [48, 531] width 57 height 76
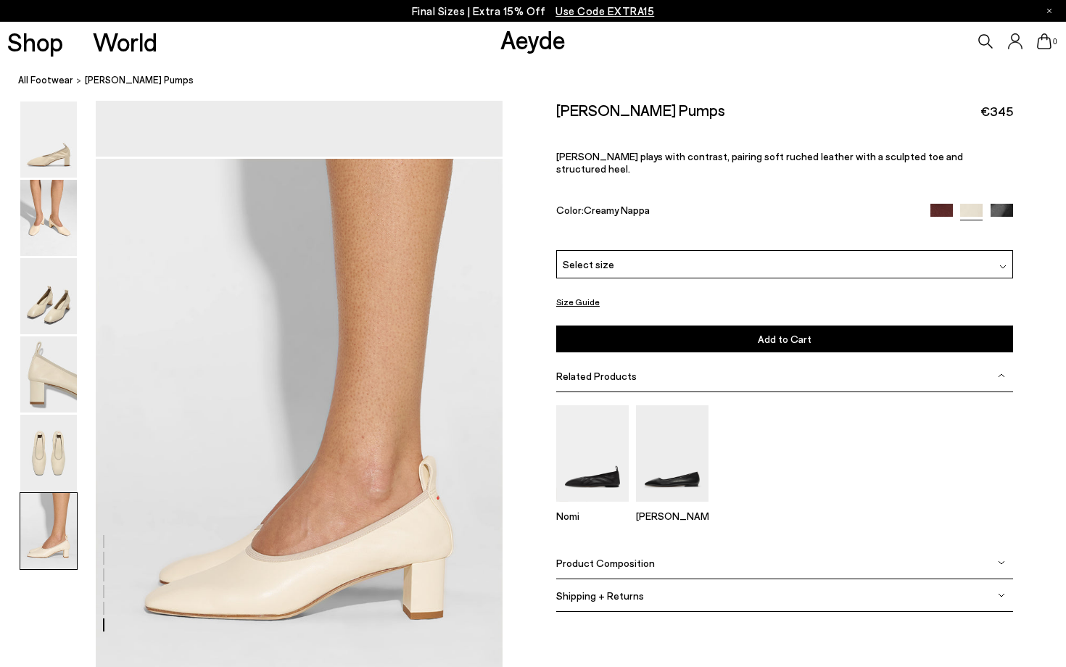
scroll to position [2827, 0]
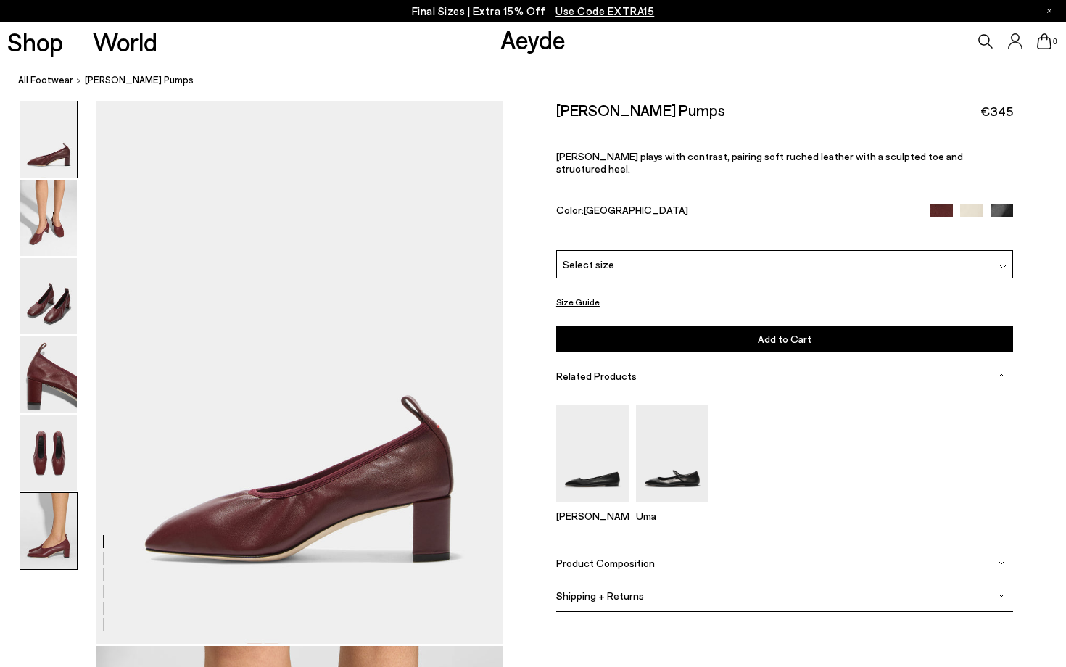
click at [57, 522] on img at bounding box center [48, 531] width 57 height 76
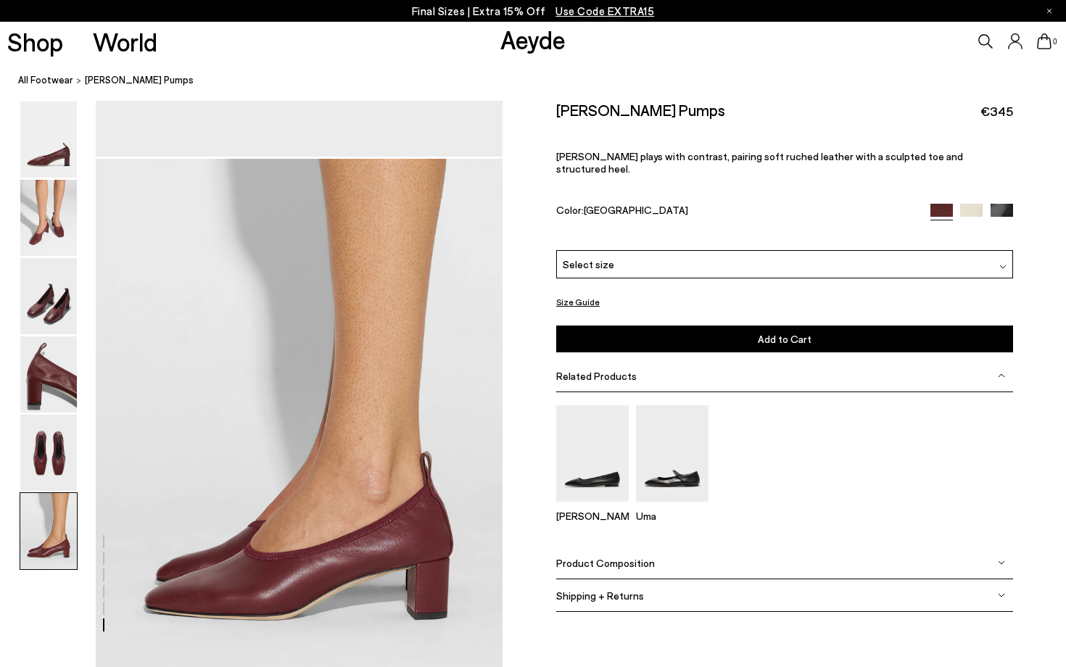
scroll to position [2827, 0]
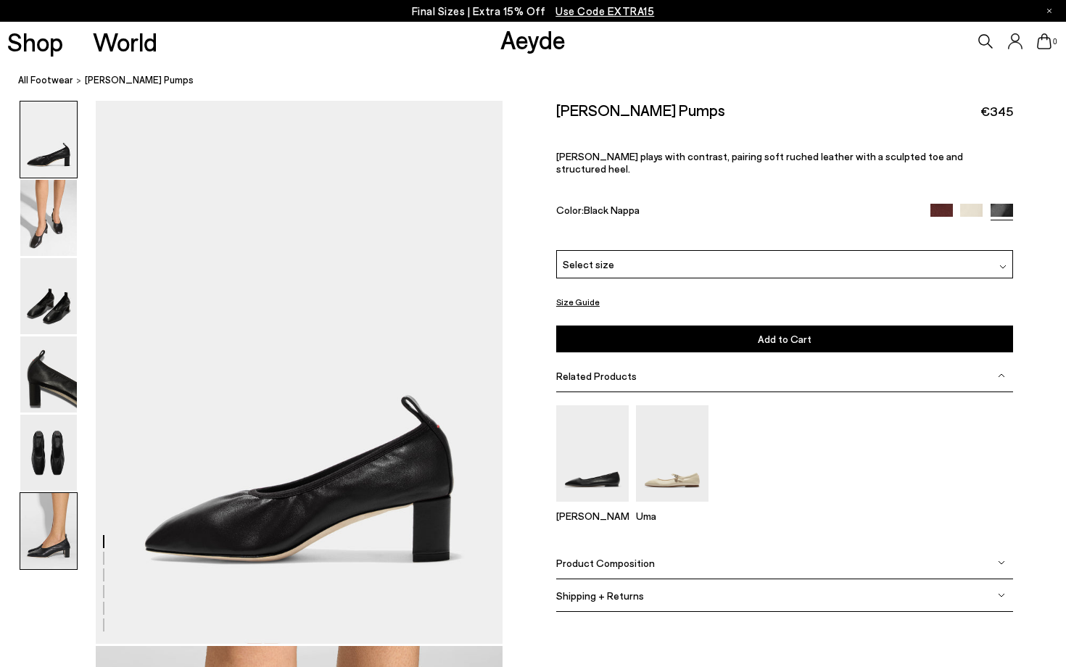
click at [44, 548] on img at bounding box center [48, 531] width 57 height 76
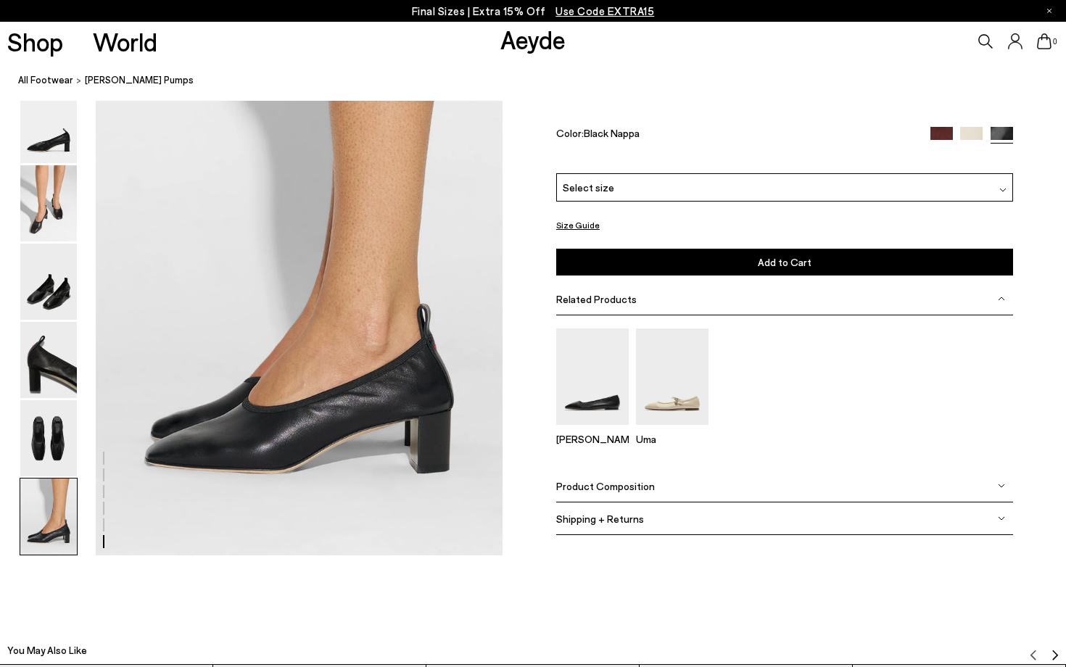
scroll to position [2827, 0]
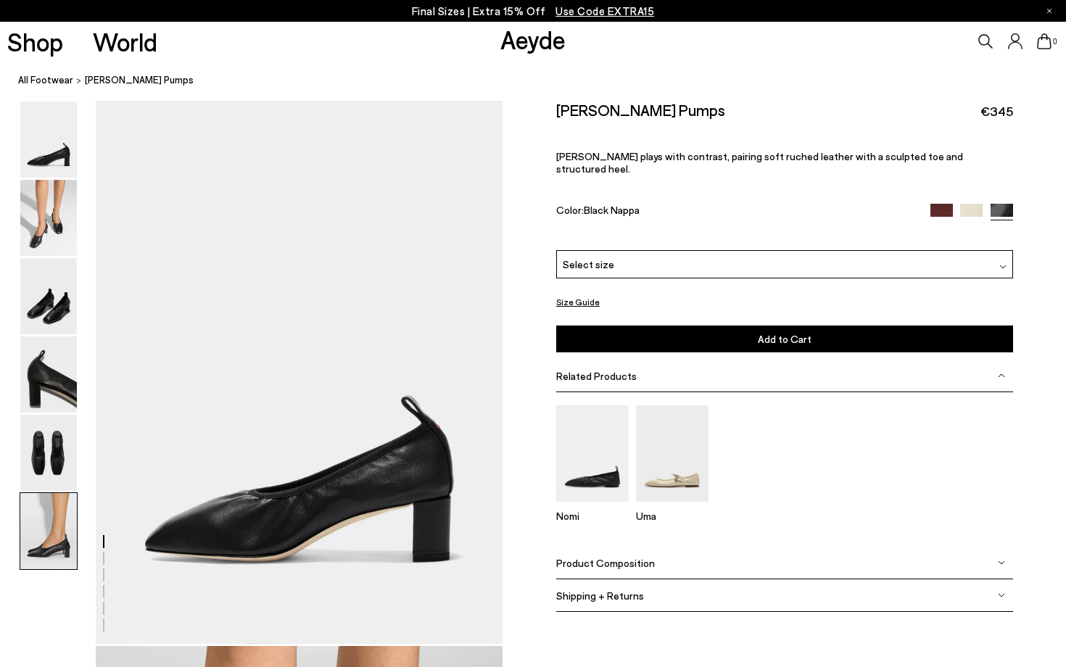
scroll to position [2827, 0]
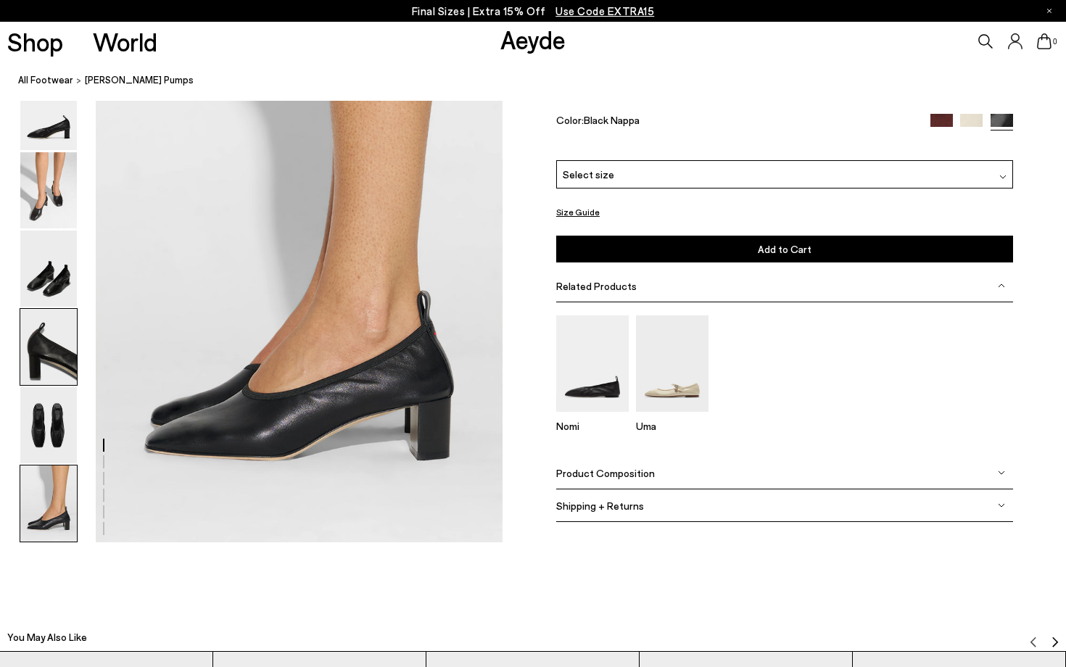
click at [46, 379] on img at bounding box center [48, 347] width 57 height 76
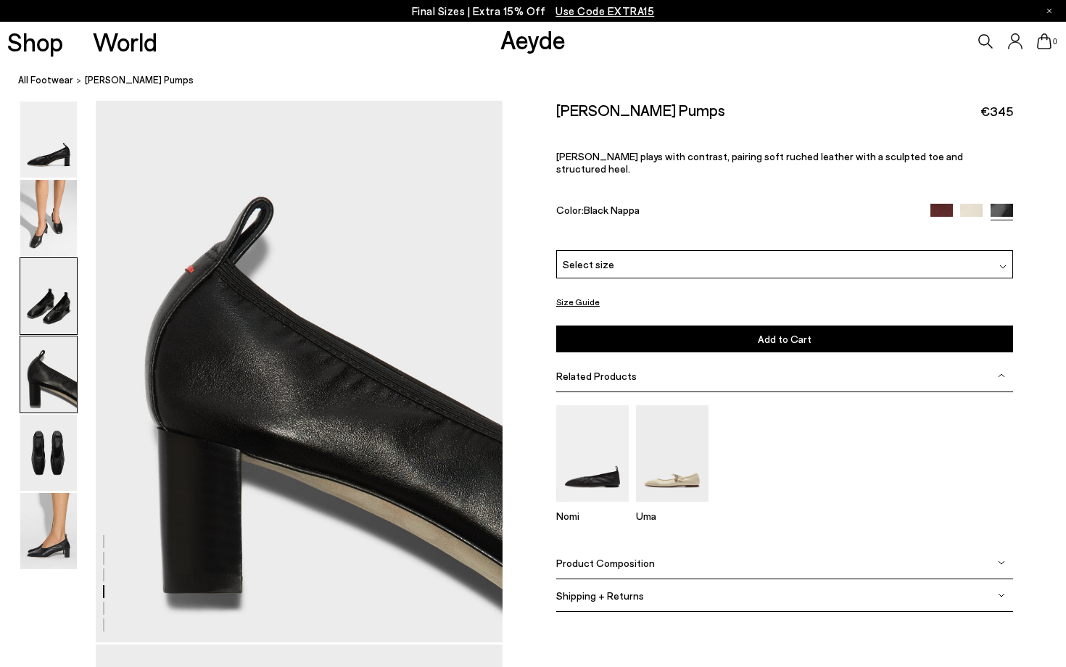
click at [63, 305] on img at bounding box center [48, 296] width 57 height 76
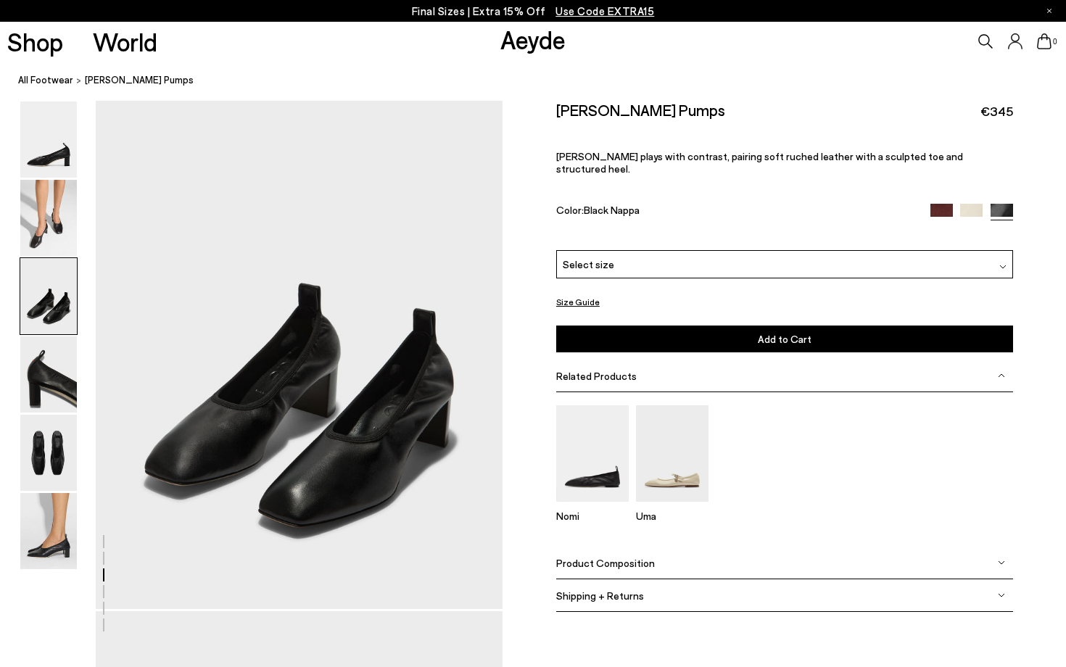
scroll to position [1092, 0]
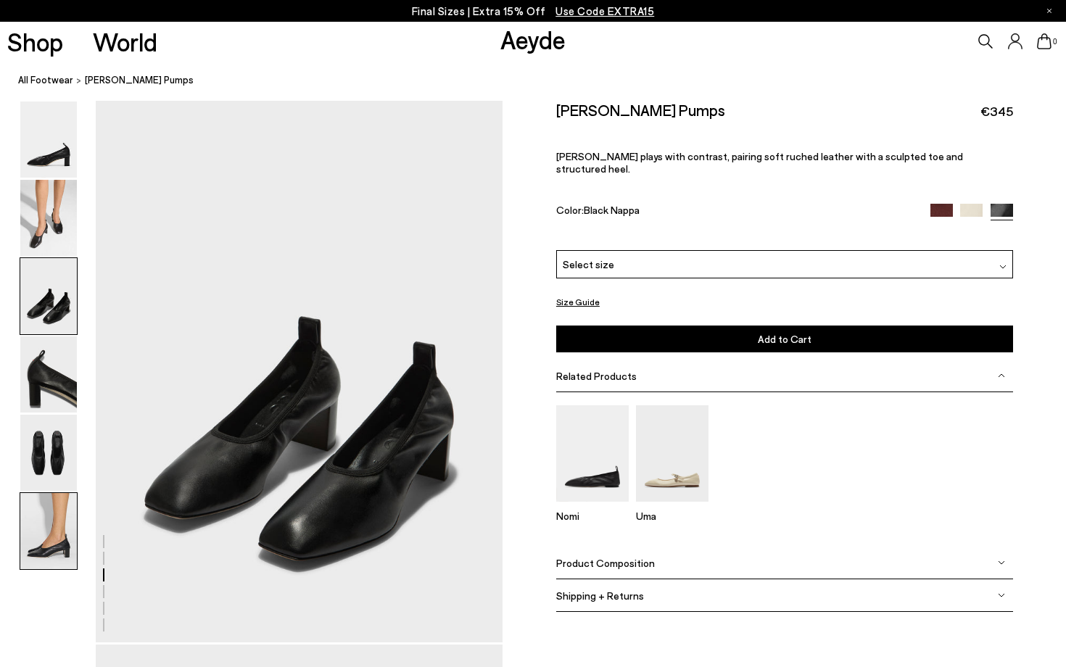
click at [54, 551] on img at bounding box center [48, 531] width 57 height 76
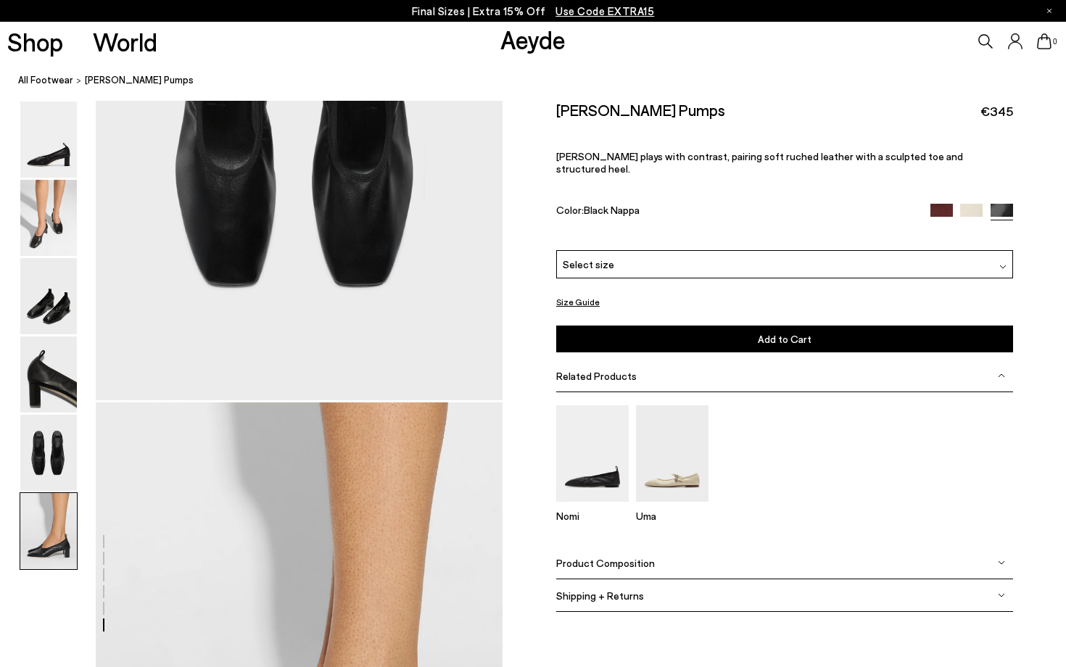
scroll to position [2827, 0]
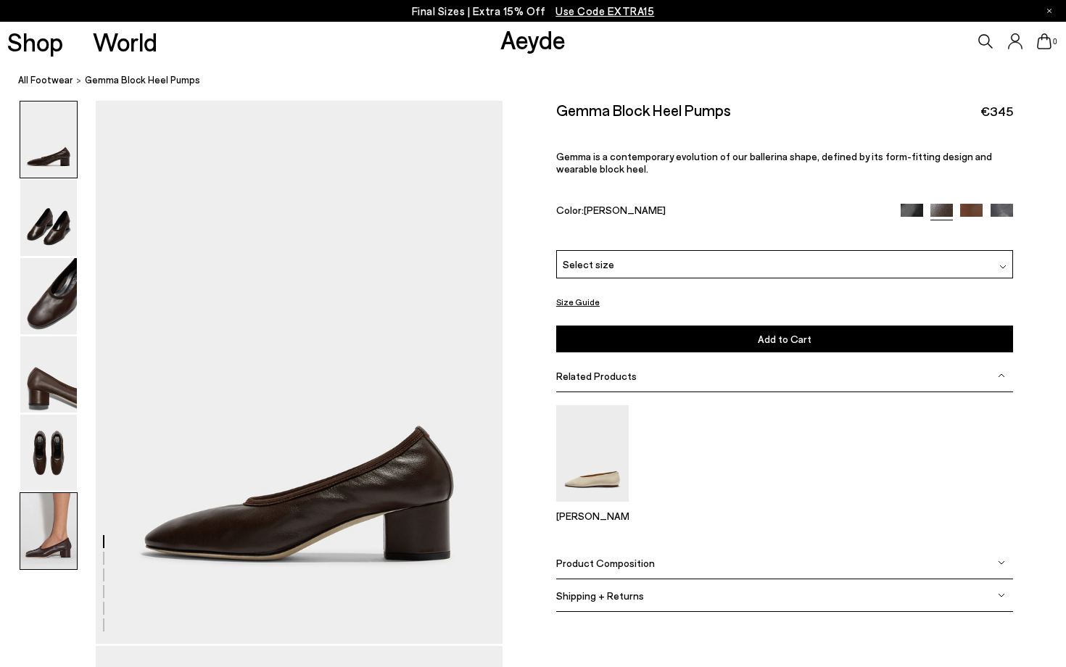
click at [49, 520] on img at bounding box center [48, 531] width 57 height 76
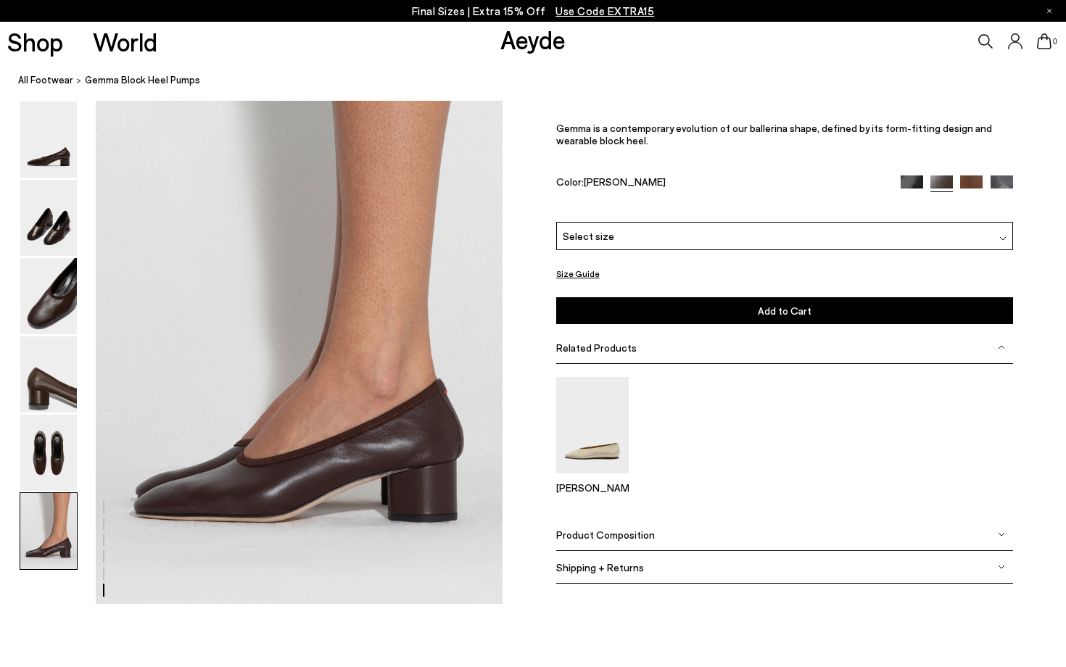
scroll to position [2760, 0]
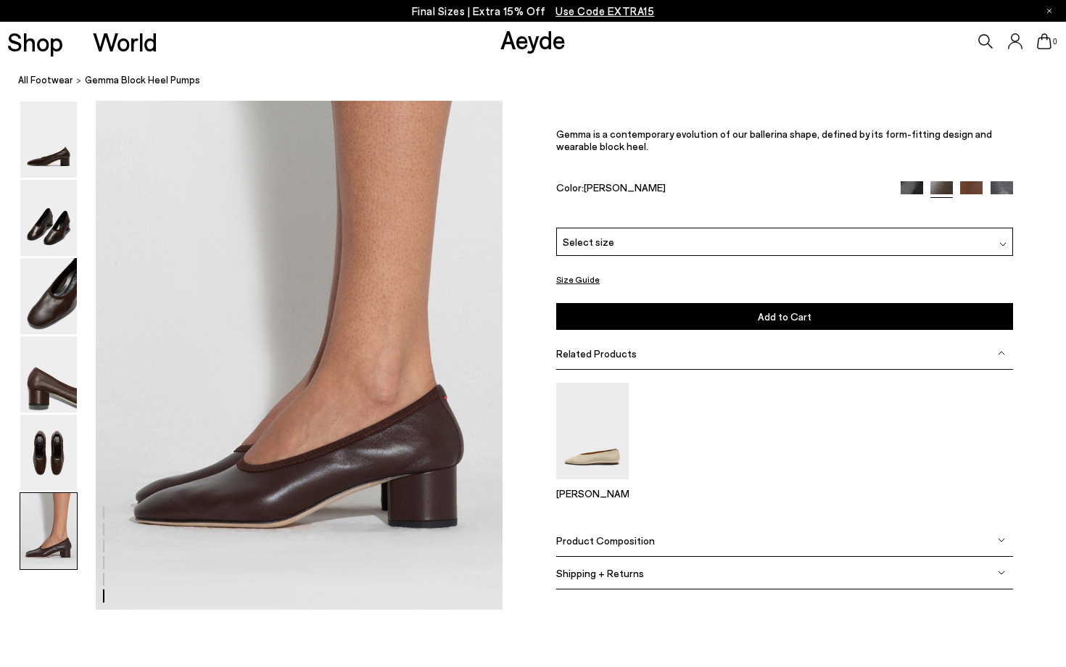
click at [963, 187] on img at bounding box center [971, 193] width 22 height 22
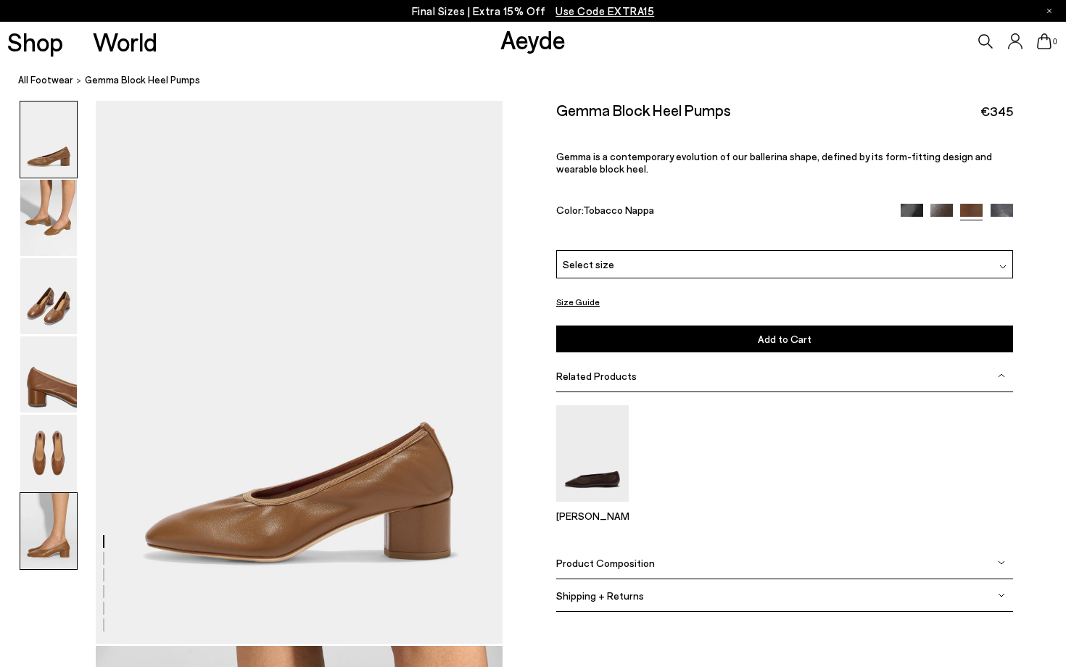
click at [46, 546] on img at bounding box center [48, 531] width 57 height 76
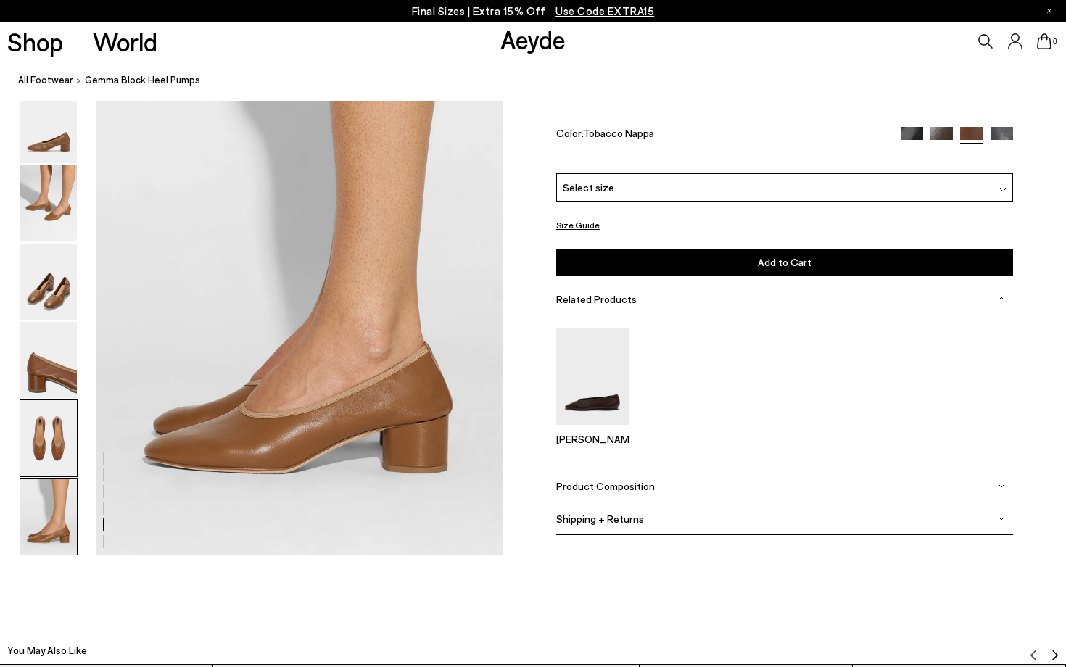
scroll to position [2827, 0]
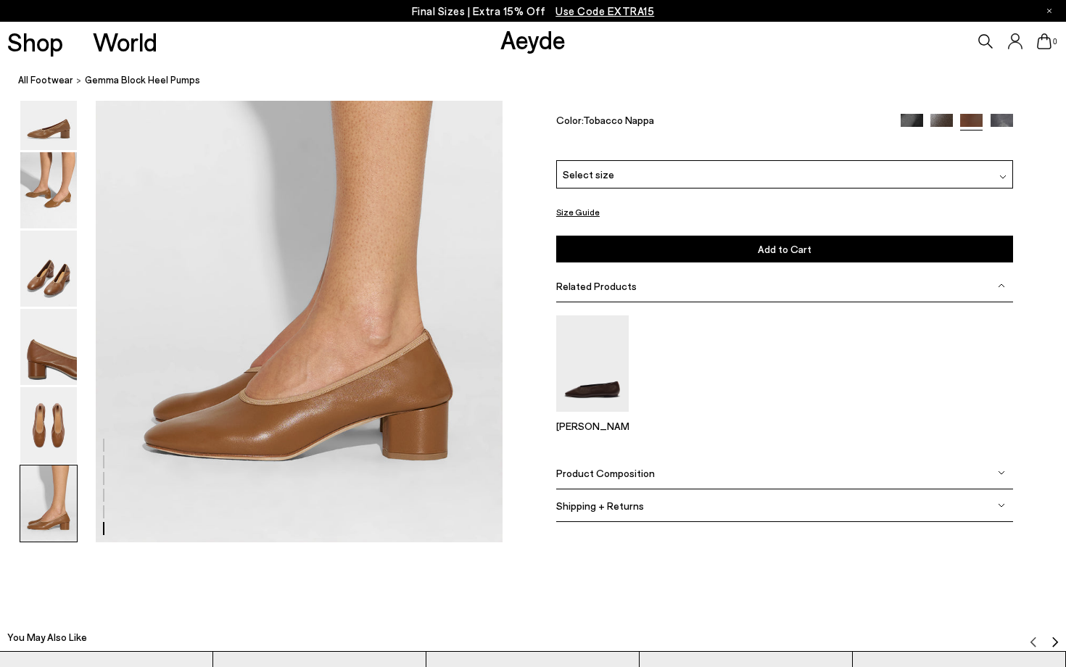
click at [995, 137] on img at bounding box center [1002, 126] width 22 height 22
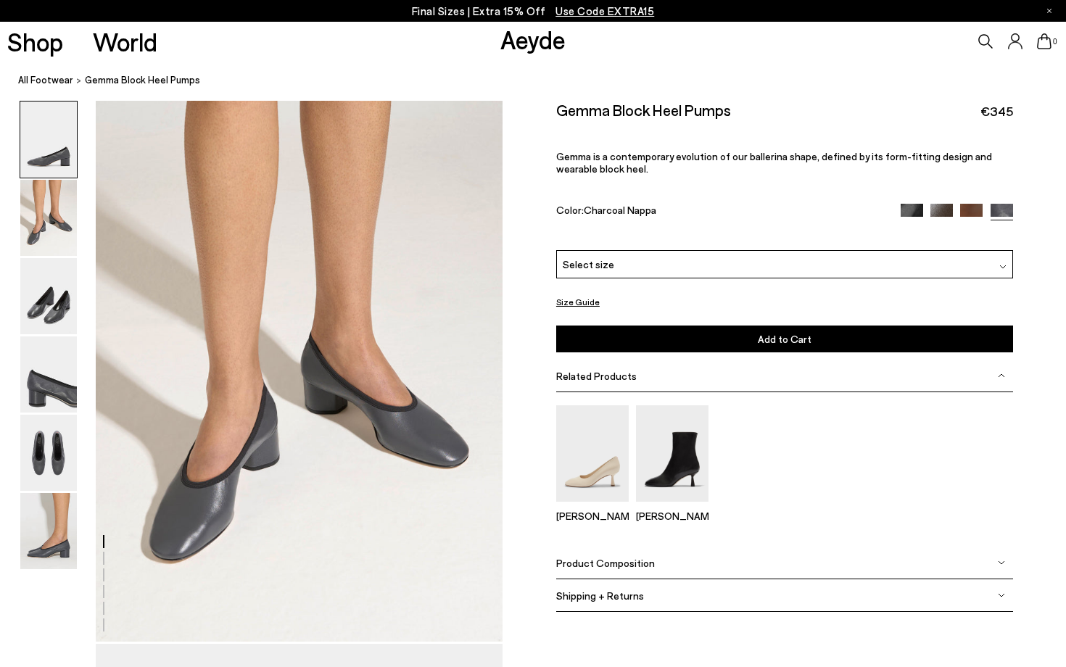
scroll to position [606, 0]
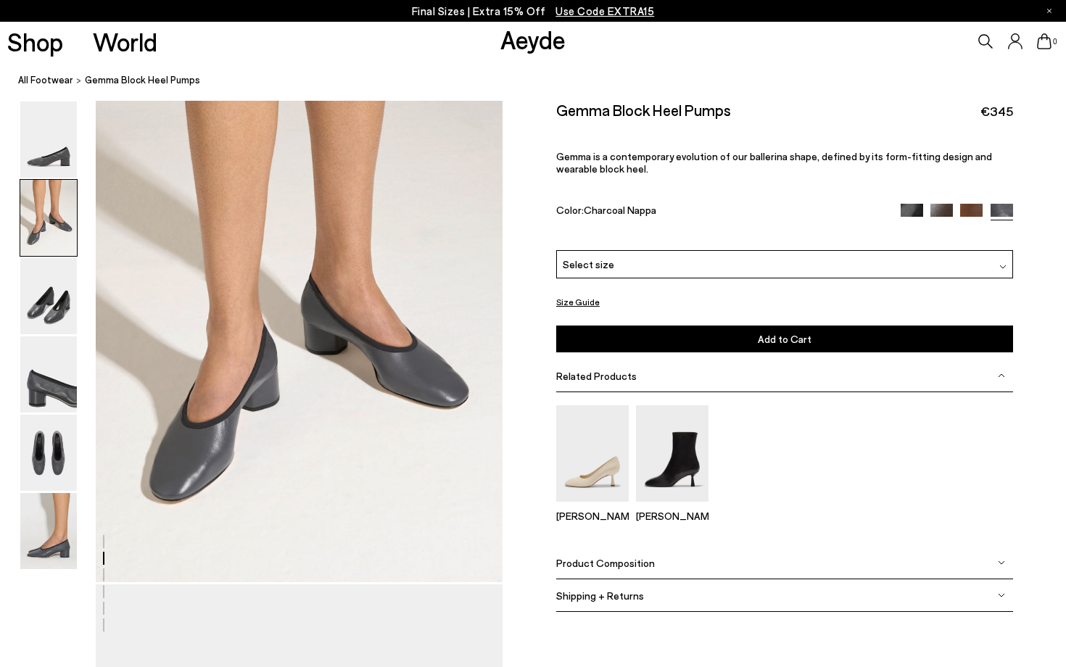
click at [905, 204] on img at bounding box center [912, 215] width 22 height 22
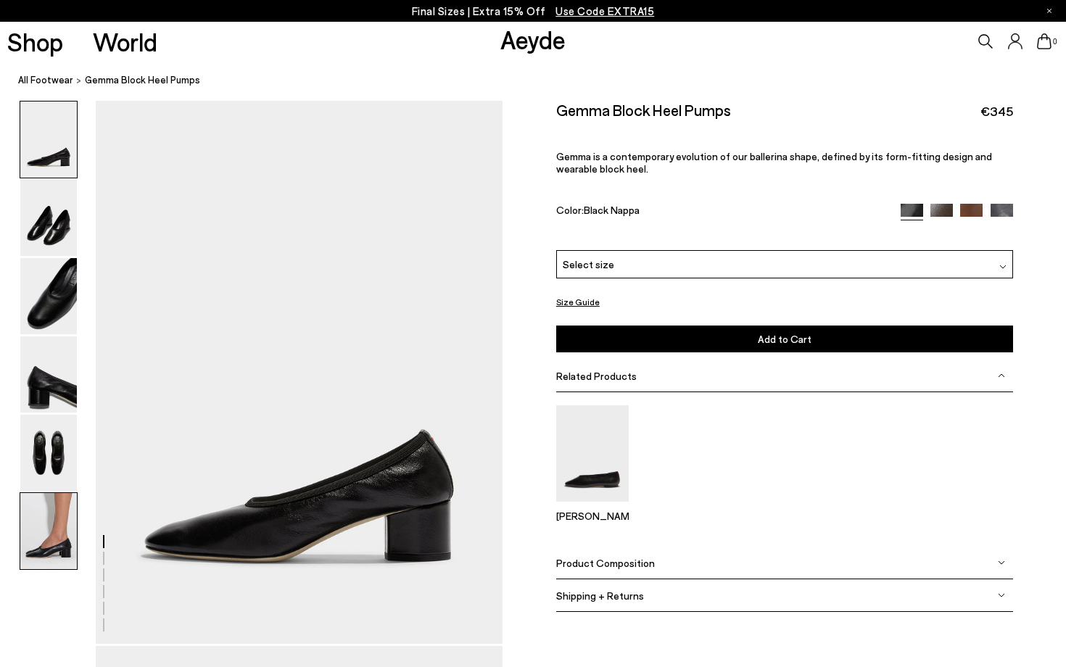
click at [60, 538] on img at bounding box center [48, 531] width 57 height 76
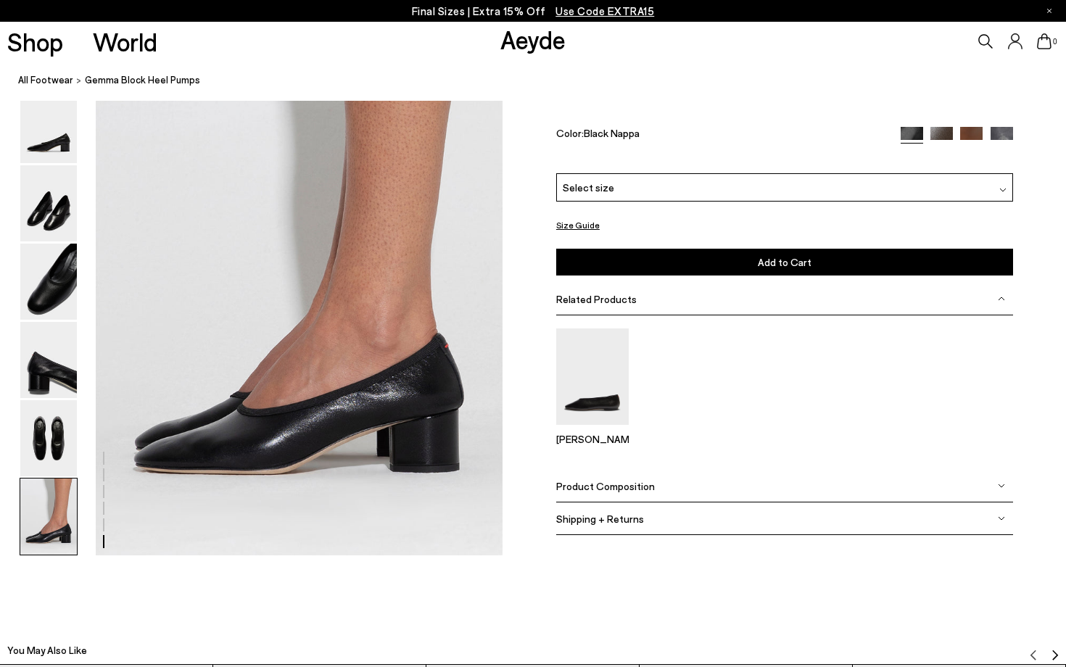
scroll to position [2827, 0]
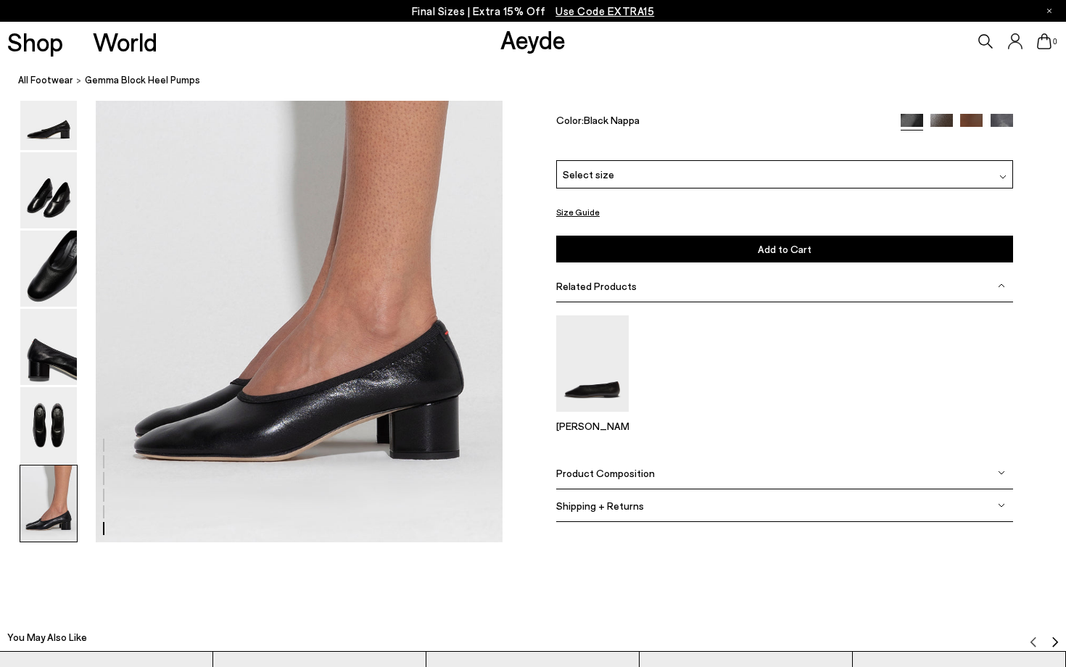
click at [942, 137] on img at bounding box center [942, 126] width 22 height 22
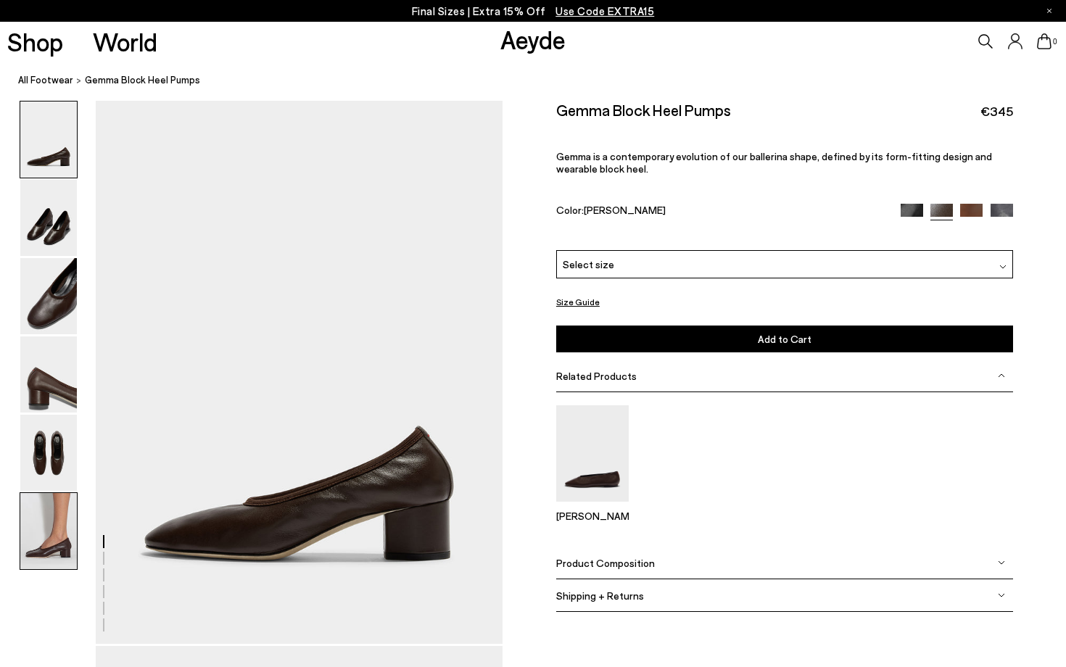
click at [55, 542] on img at bounding box center [48, 531] width 57 height 76
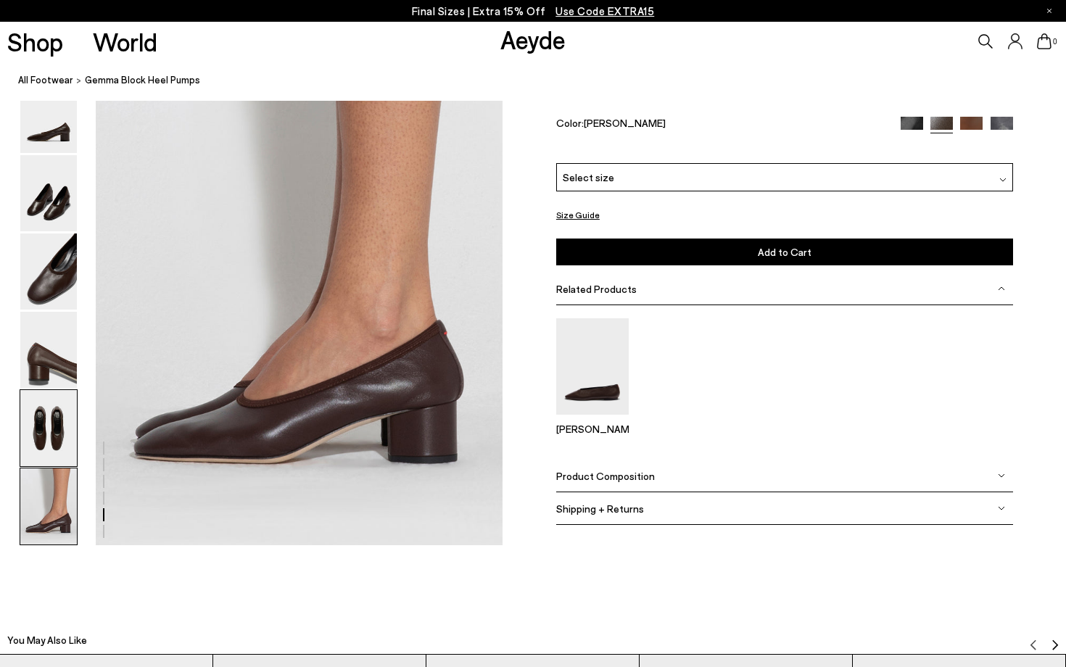
scroll to position [2827, 0]
